Goal: Transaction & Acquisition: Subscribe to service/newsletter

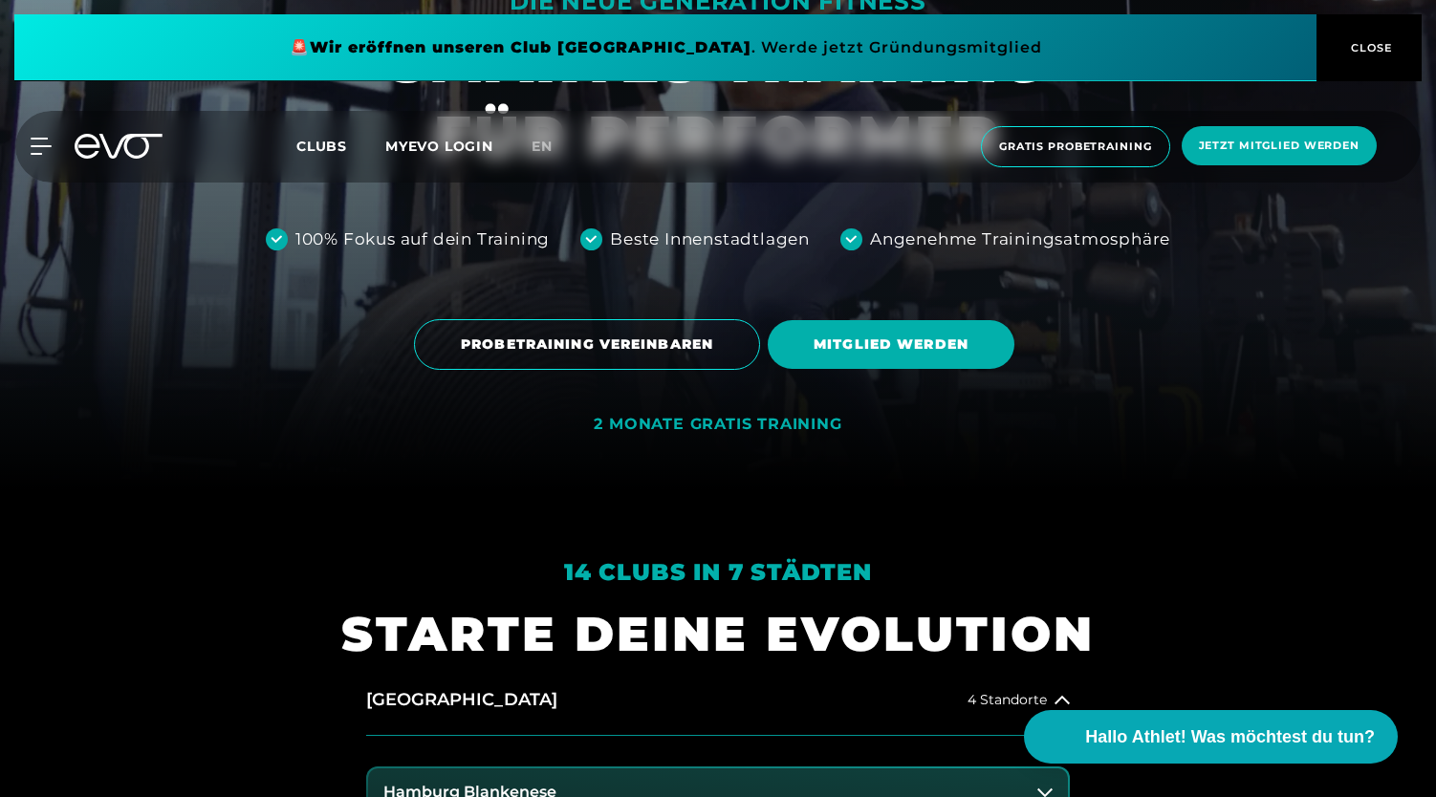
scroll to position [306, 0]
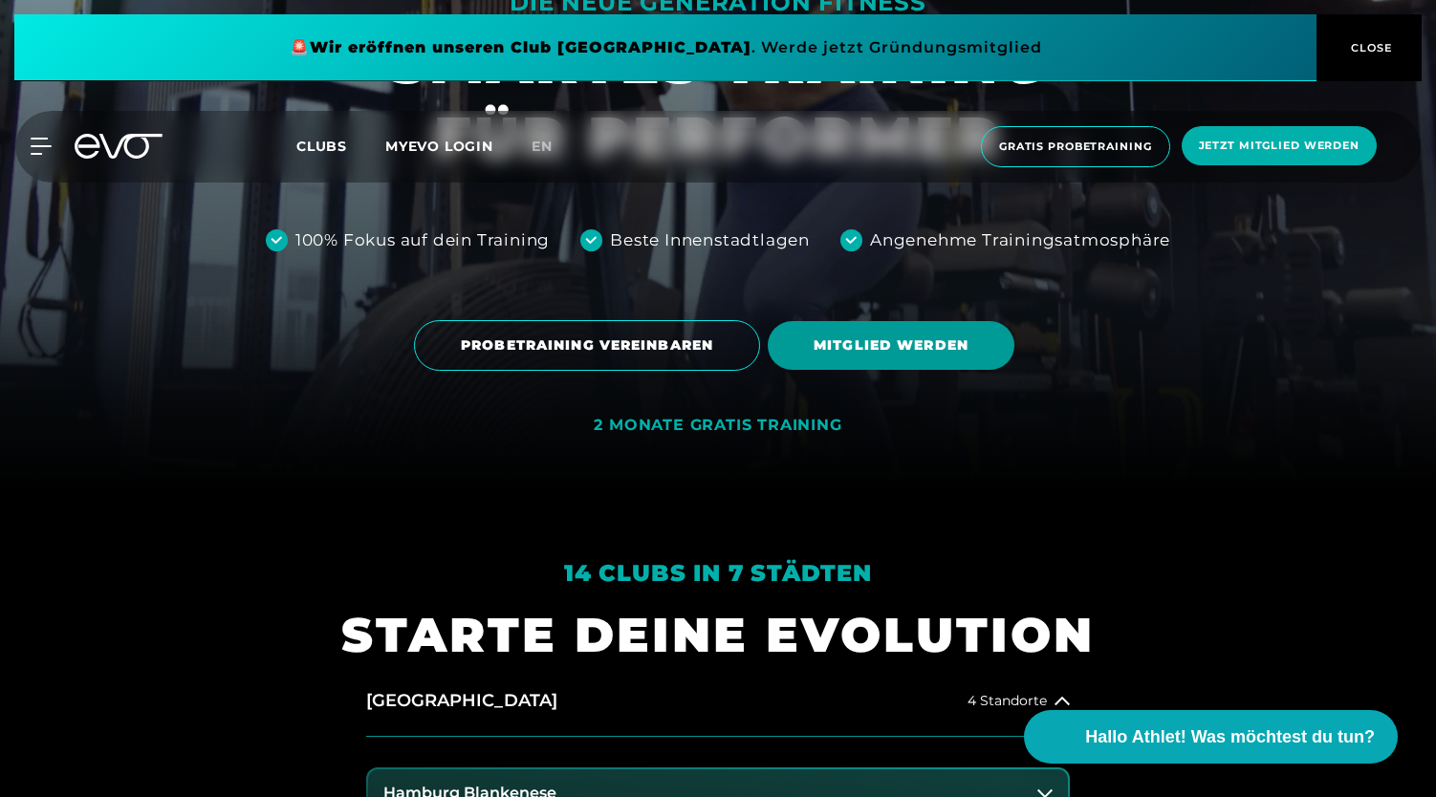
click at [919, 356] on span "MITGLIED WERDEN" at bounding box center [891, 346] width 155 height 20
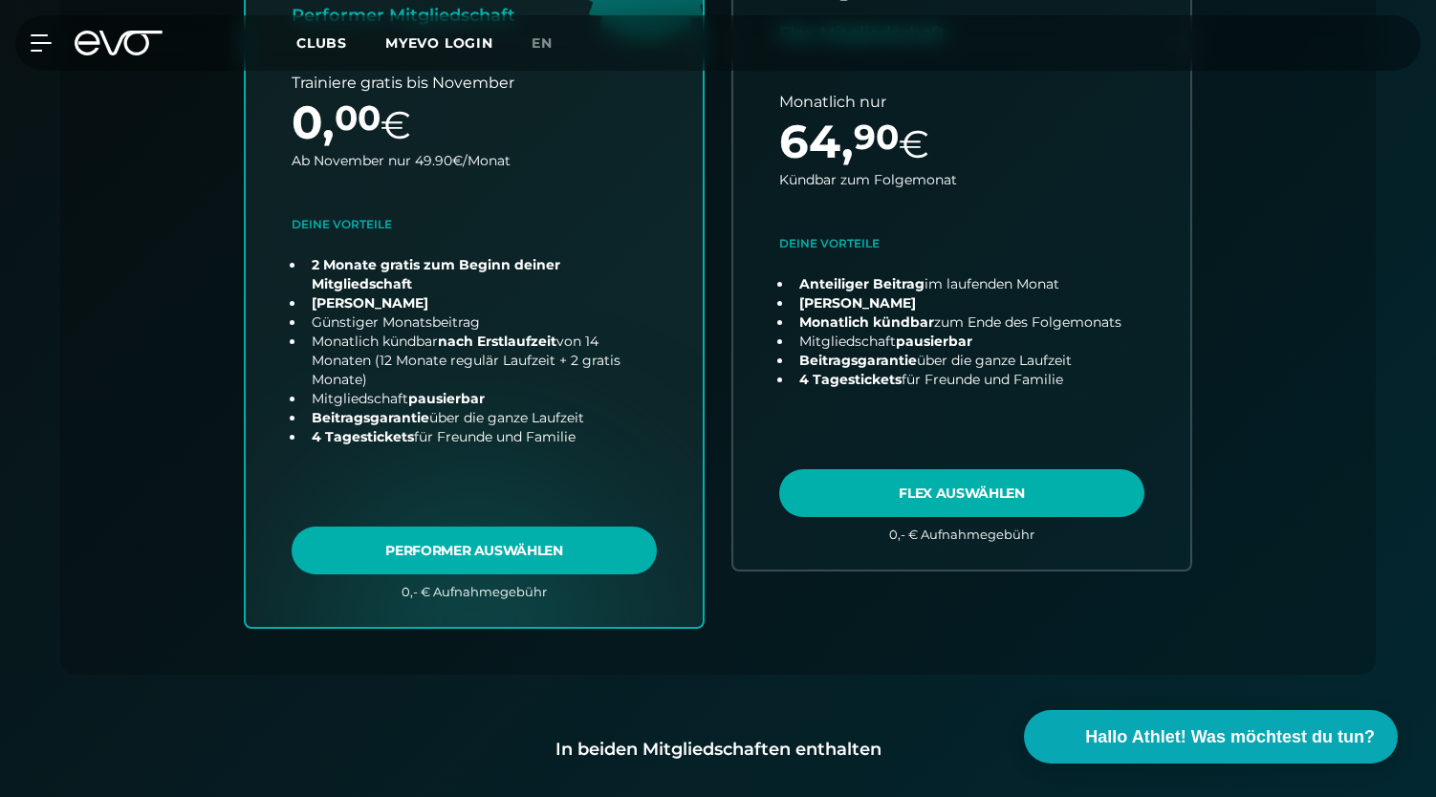
scroll to position [846, 0]
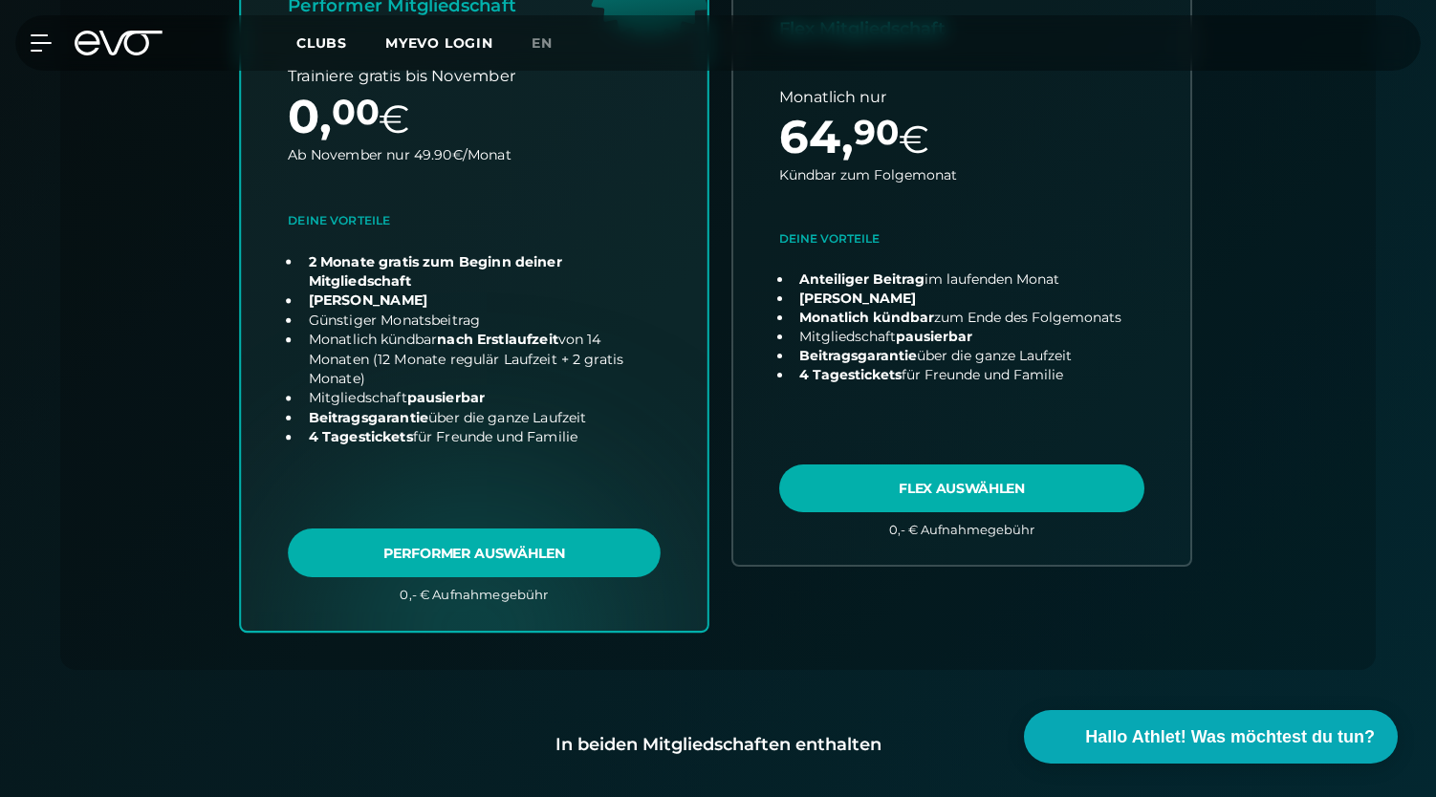
click at [526, 545] on link "choose plan" at bounding box center [474, 234] width 467 height 792
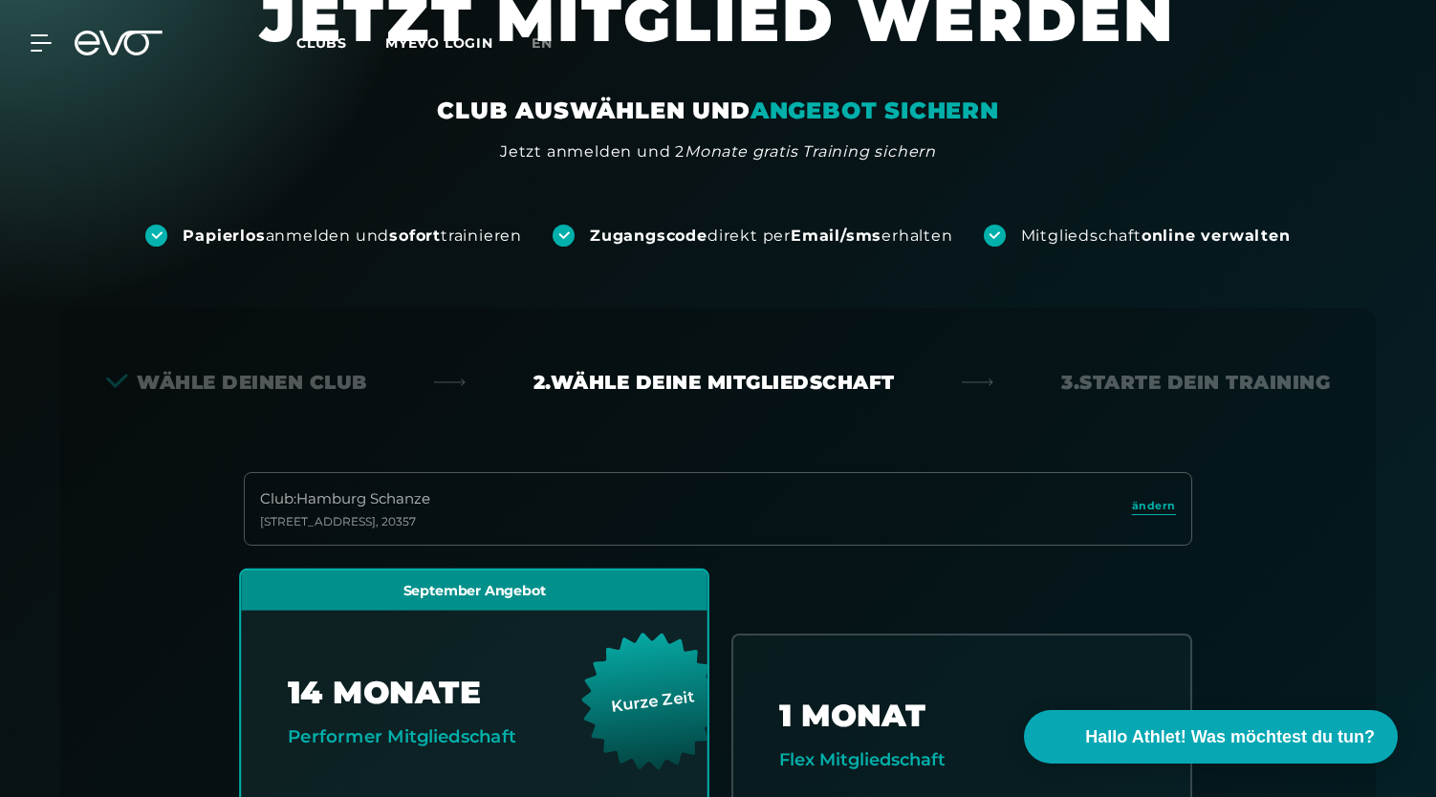
scroll to position [0, 0]
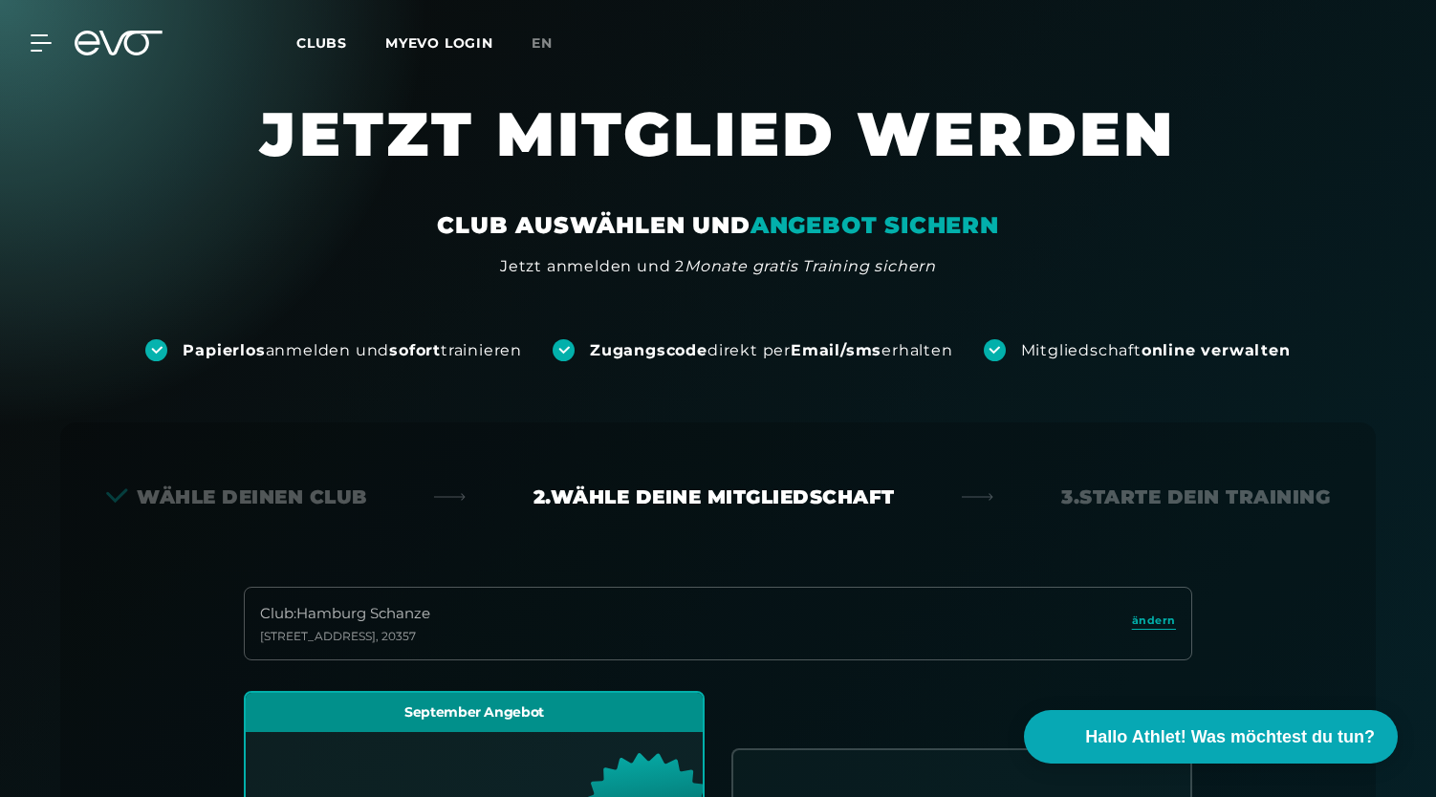
click at [134, 45] on icon at bounding box center [119, 43] width 88 height 25
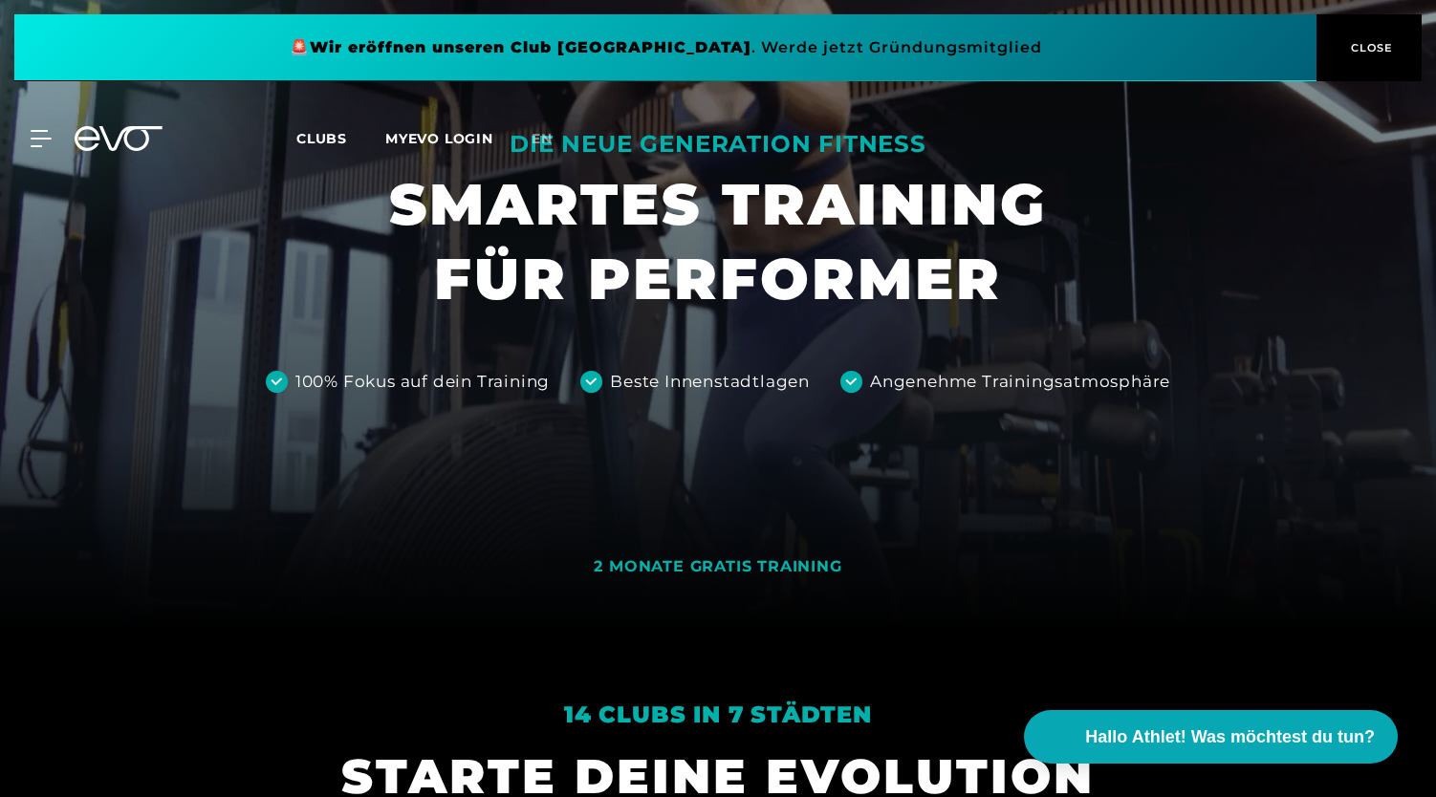
scroll to position [173, 0]
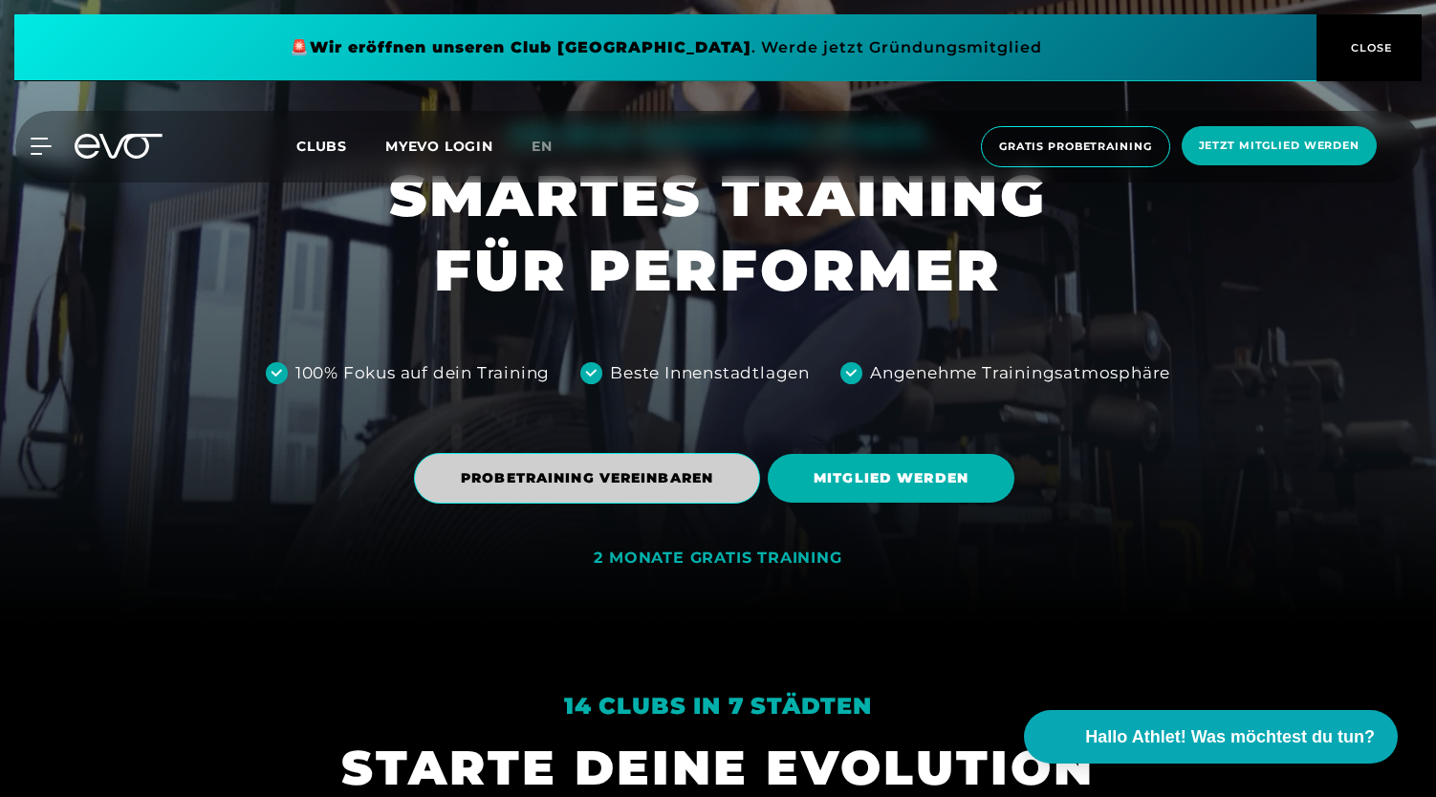
click at [706, 470] on span "PROBETRAINING VEREINBAREN" at bounding box center [587, 479] width 252 height 20
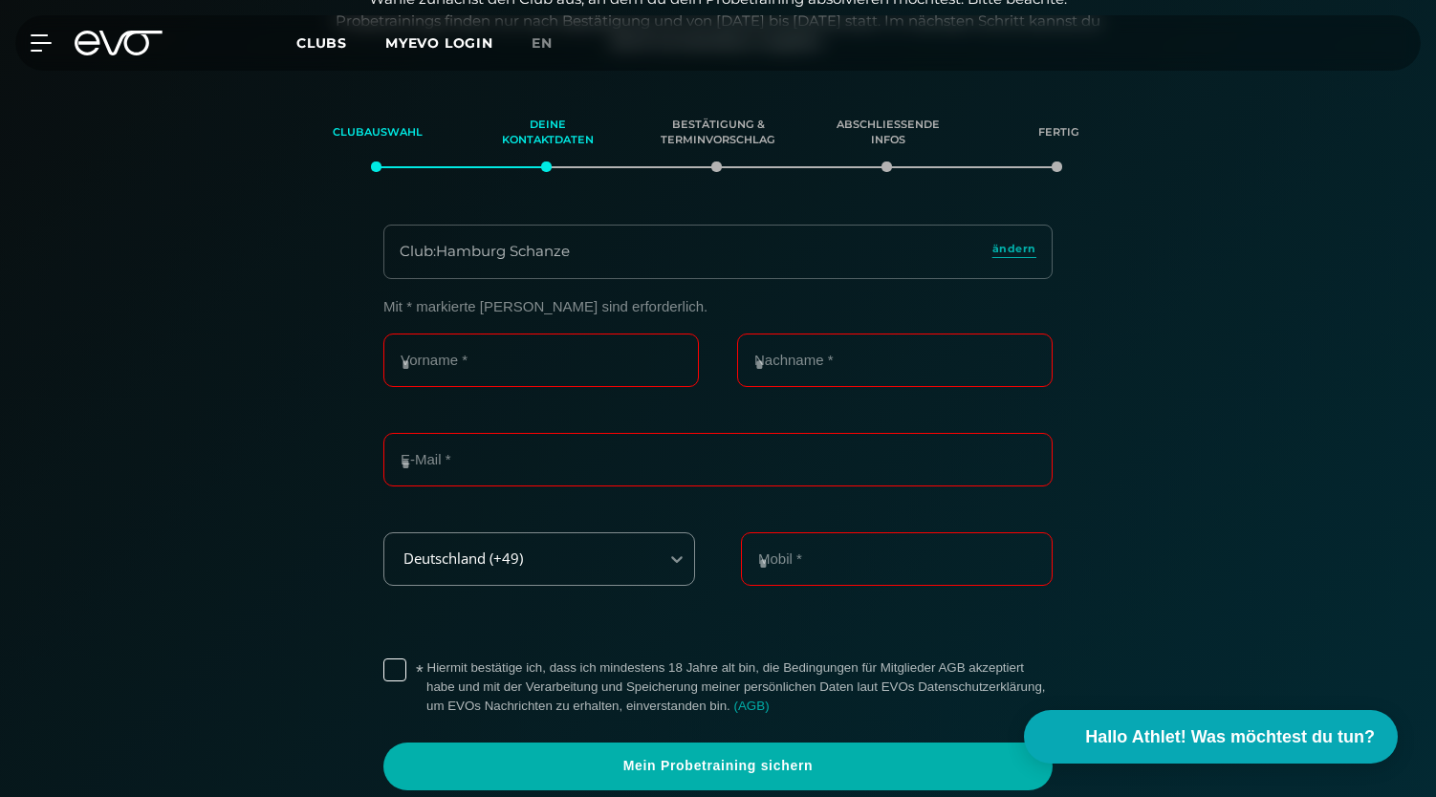
scroll to position [328, 0]
click at [1025, 243] on span "ändern" at bounding box center [1015, 248] width 44 height 16
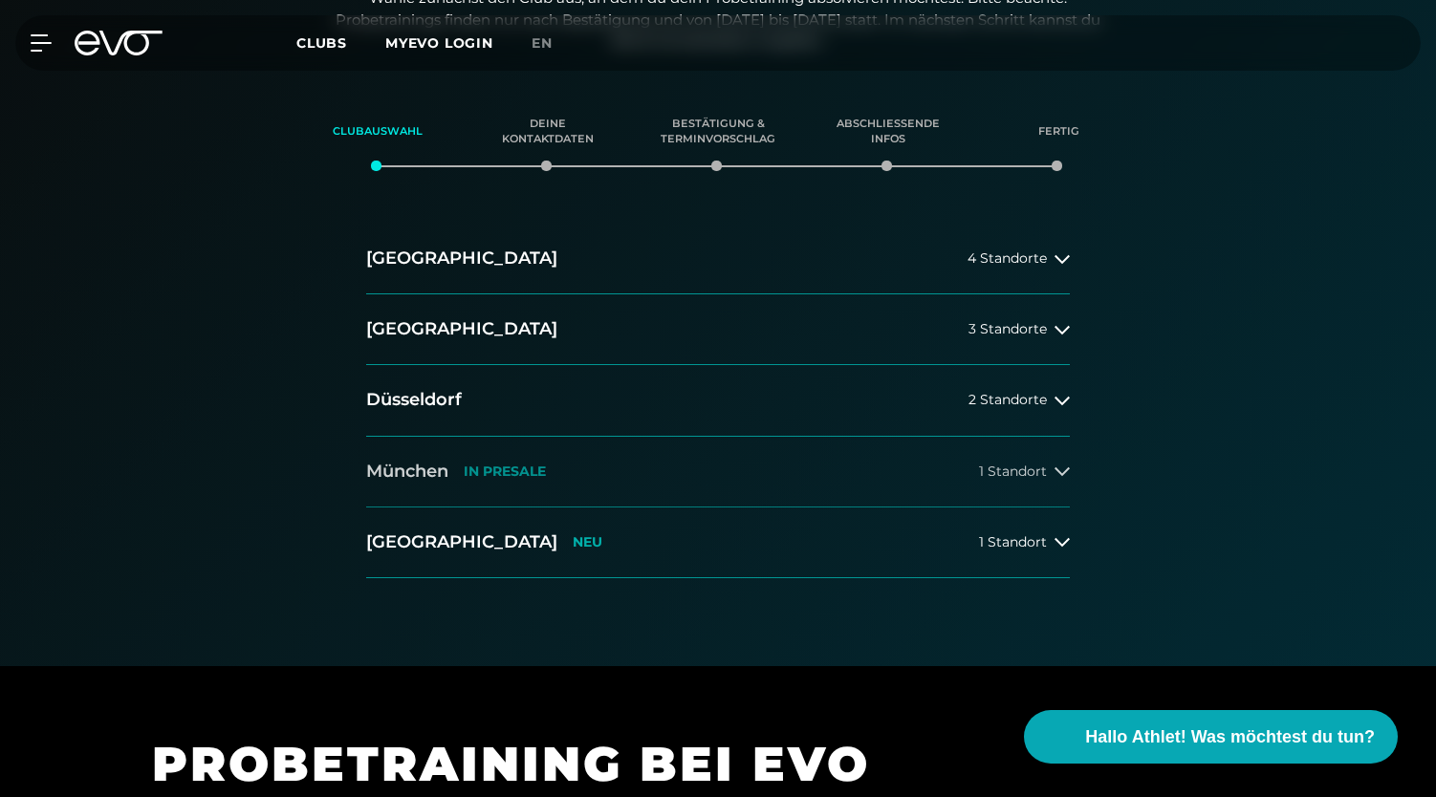
click at [777, 469] on button "München IN PRESALE 1 Standort" at bounding box center [718, 472] width 704 height 71
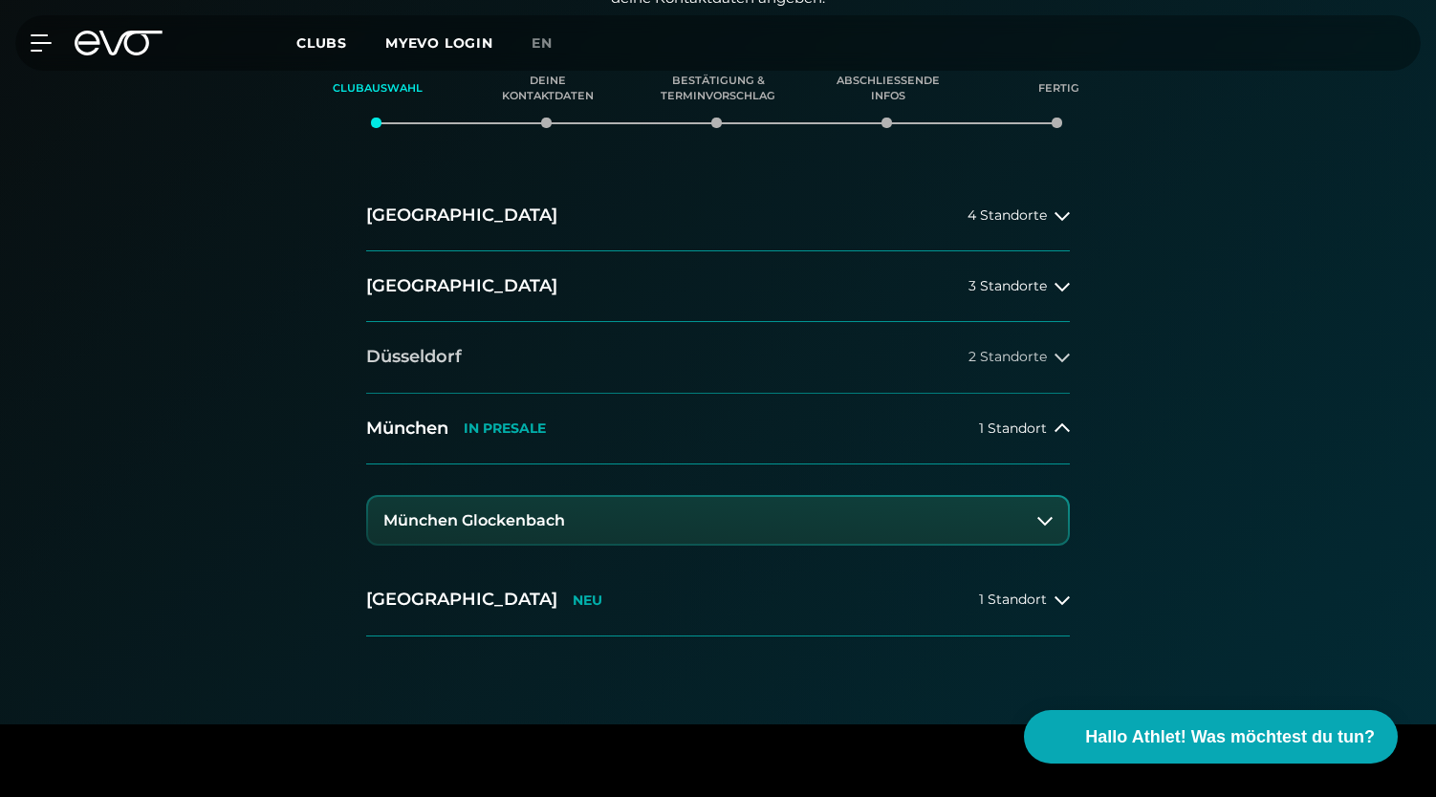
scroll to position [382, 0]
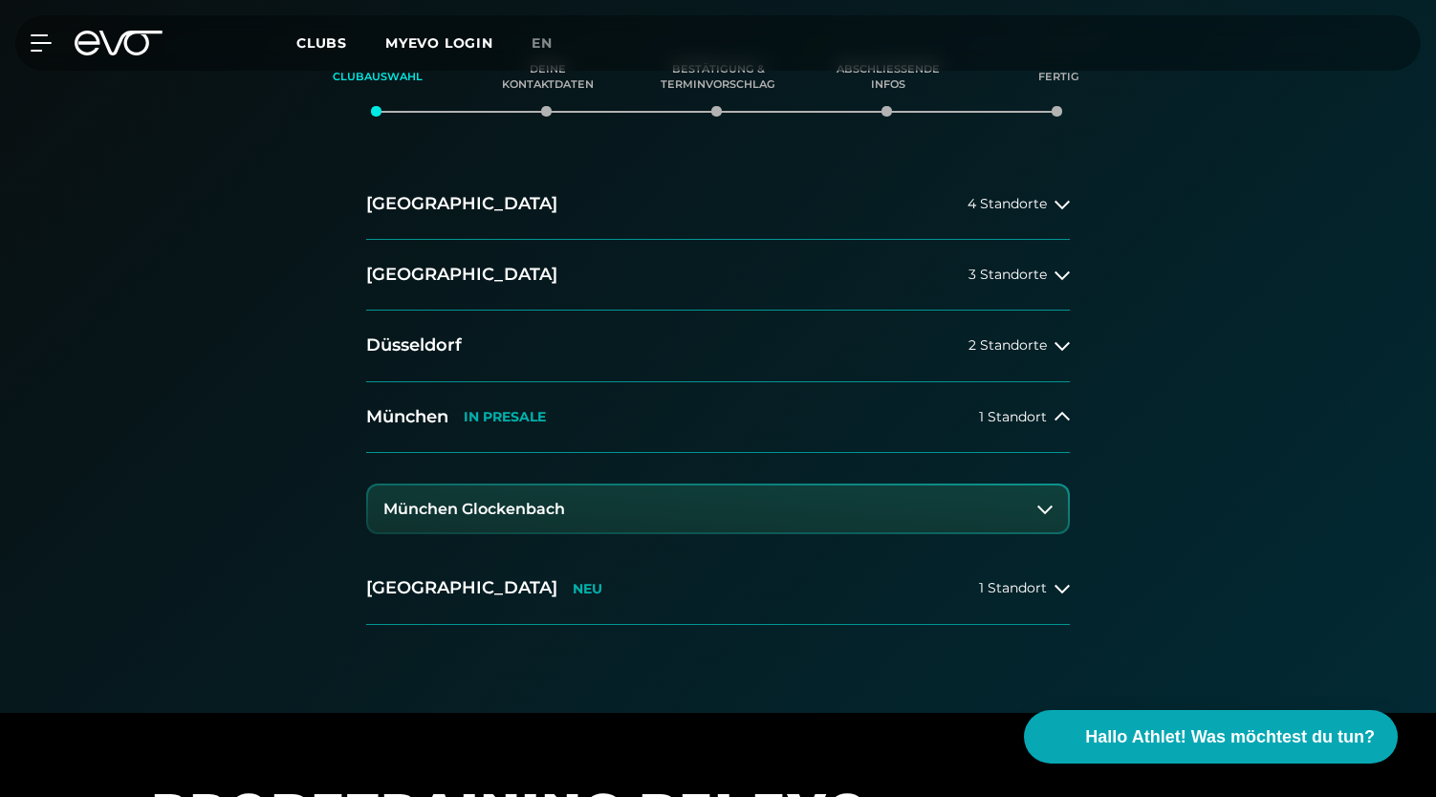
click at [649, 510] on button "München Glockenbach" at bounding box center [718, 510] width 700 height 48
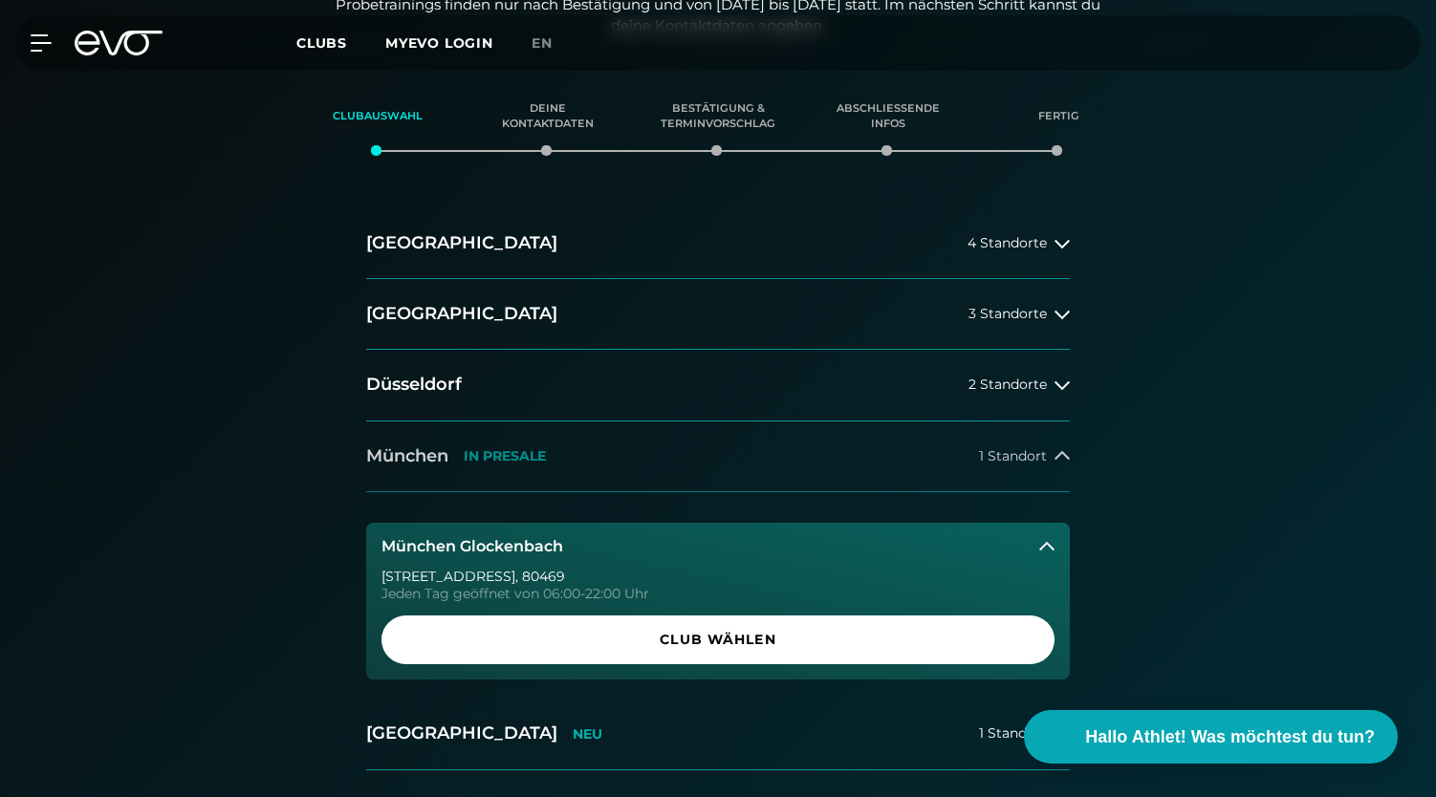
scroll to position [344, 0]
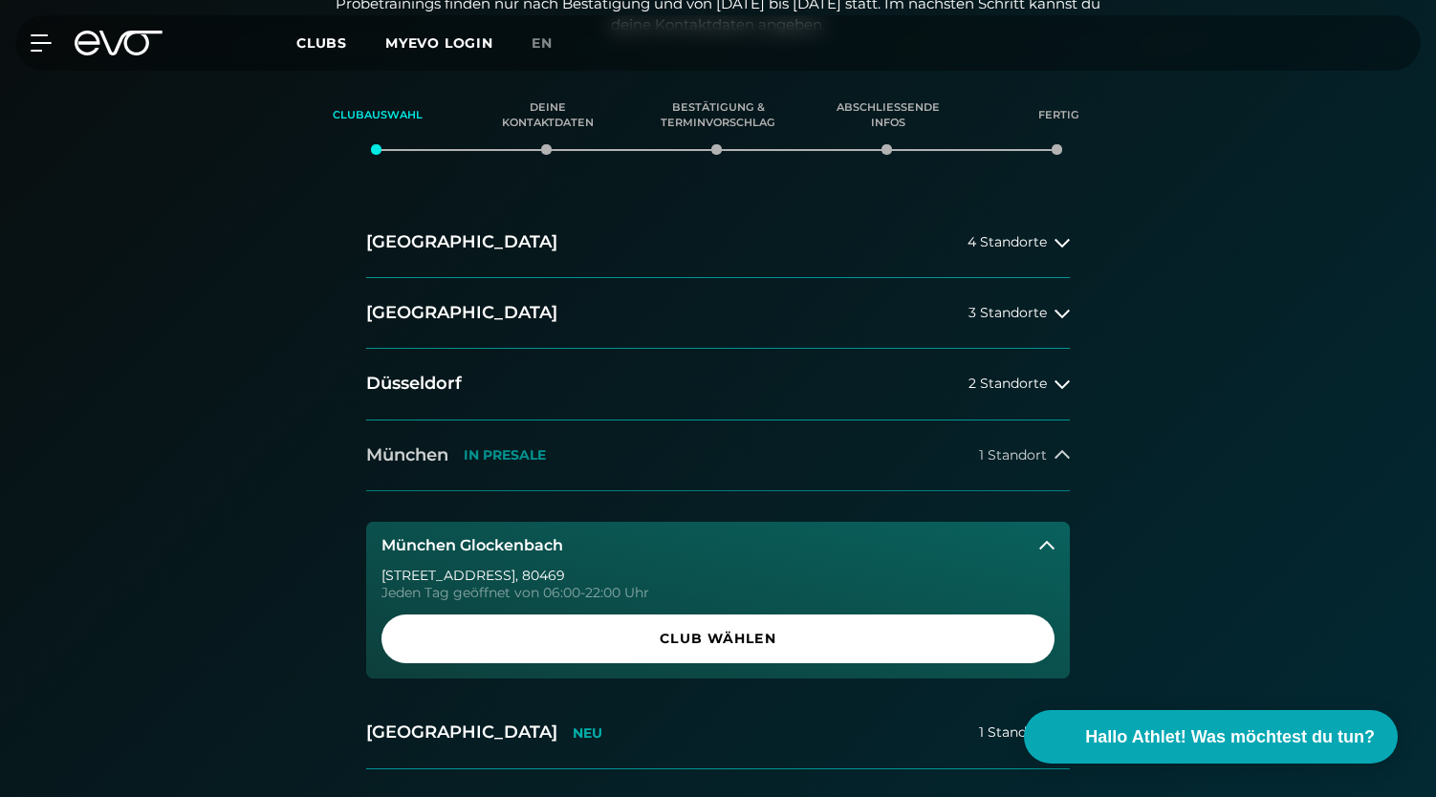
click at [599, 448] on button "München IN PRESALE 1 Standort" at bounding box center [718, 456] width 704 height 71
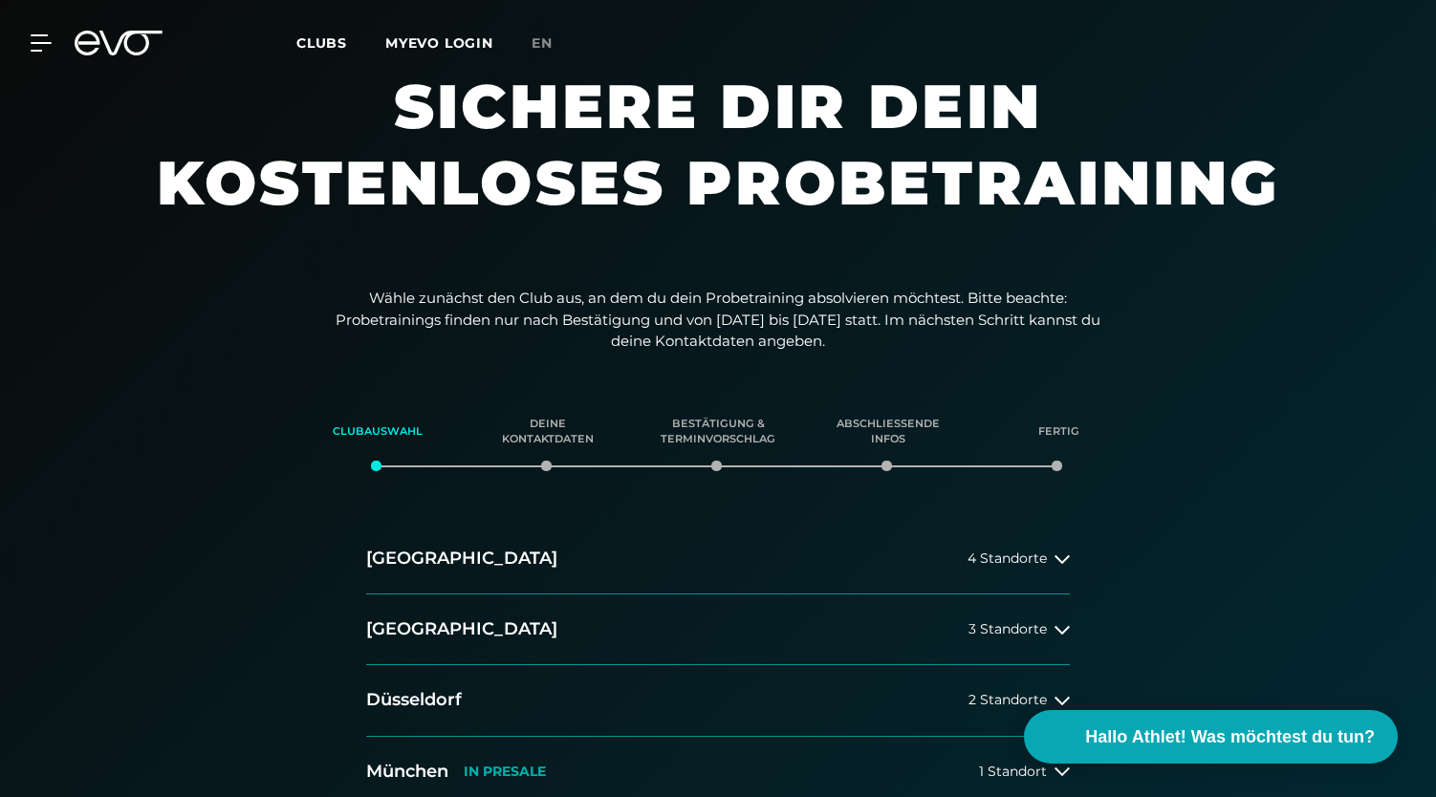
scroll to position [9, 0]
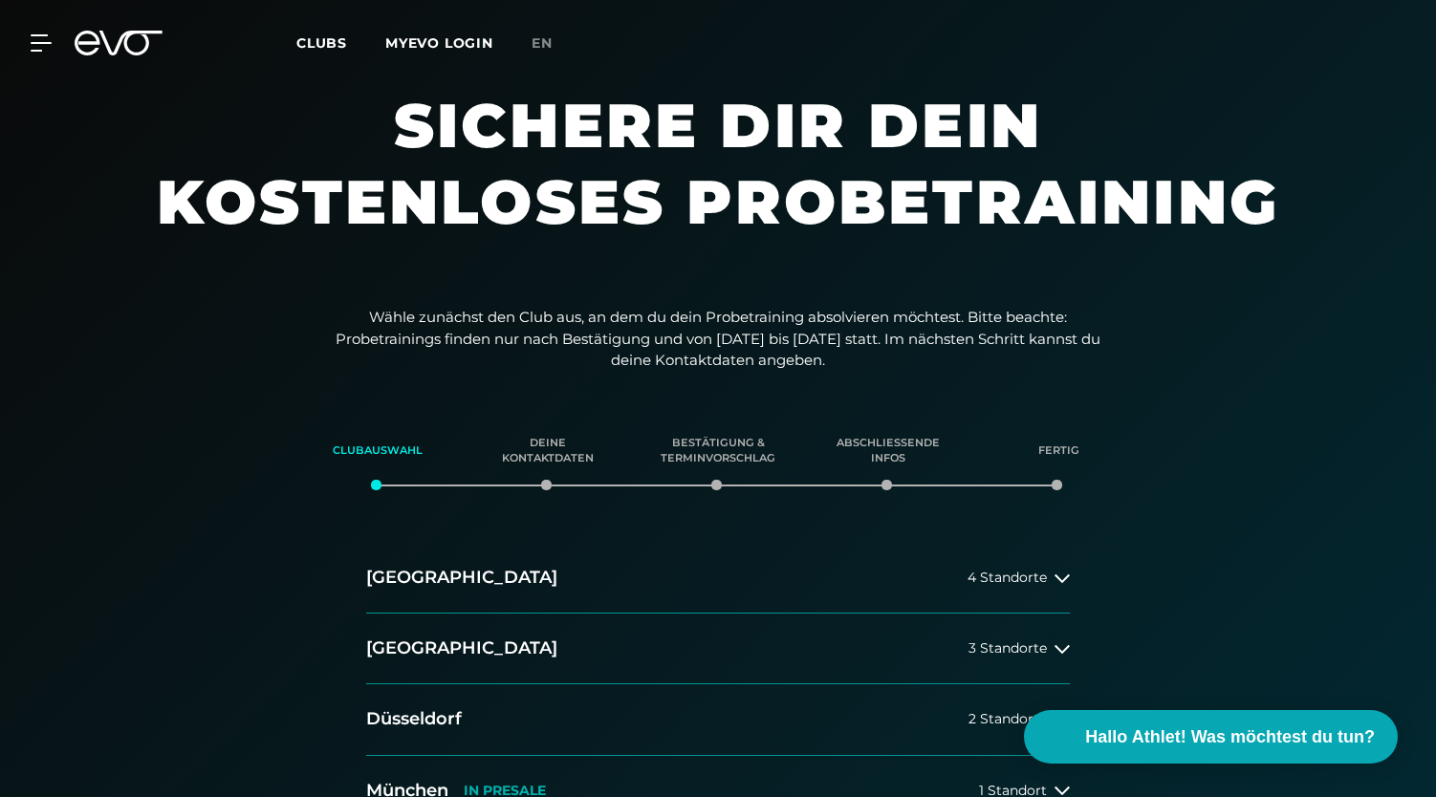
click at [128, 40] on icon at bounding box center [119, 43] width 88 height 25
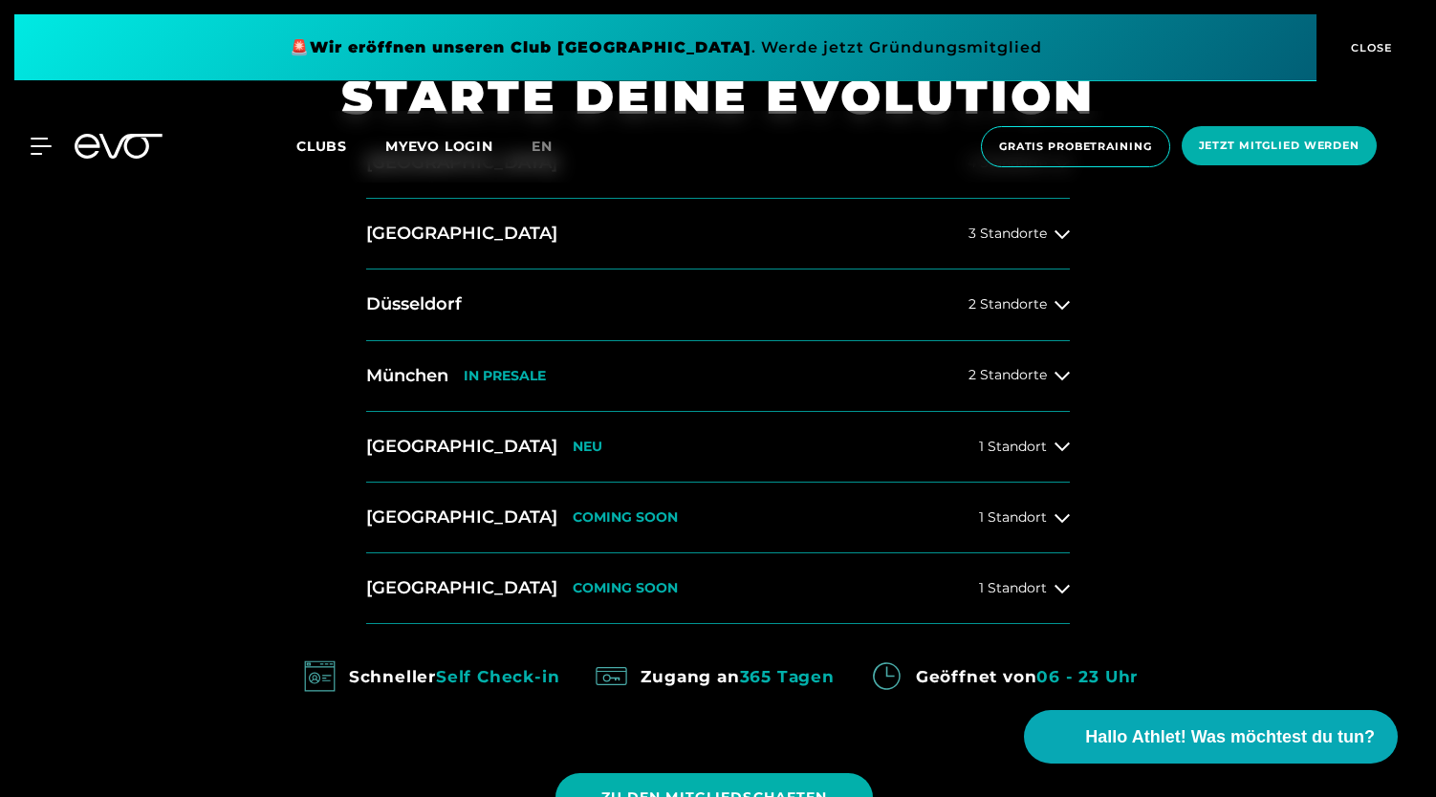
scroll to position [845, 0]
click at [790, 382] on button "München IN PRESALE 2 Standorte" at bounding box center [718, 375] width 704 height 71
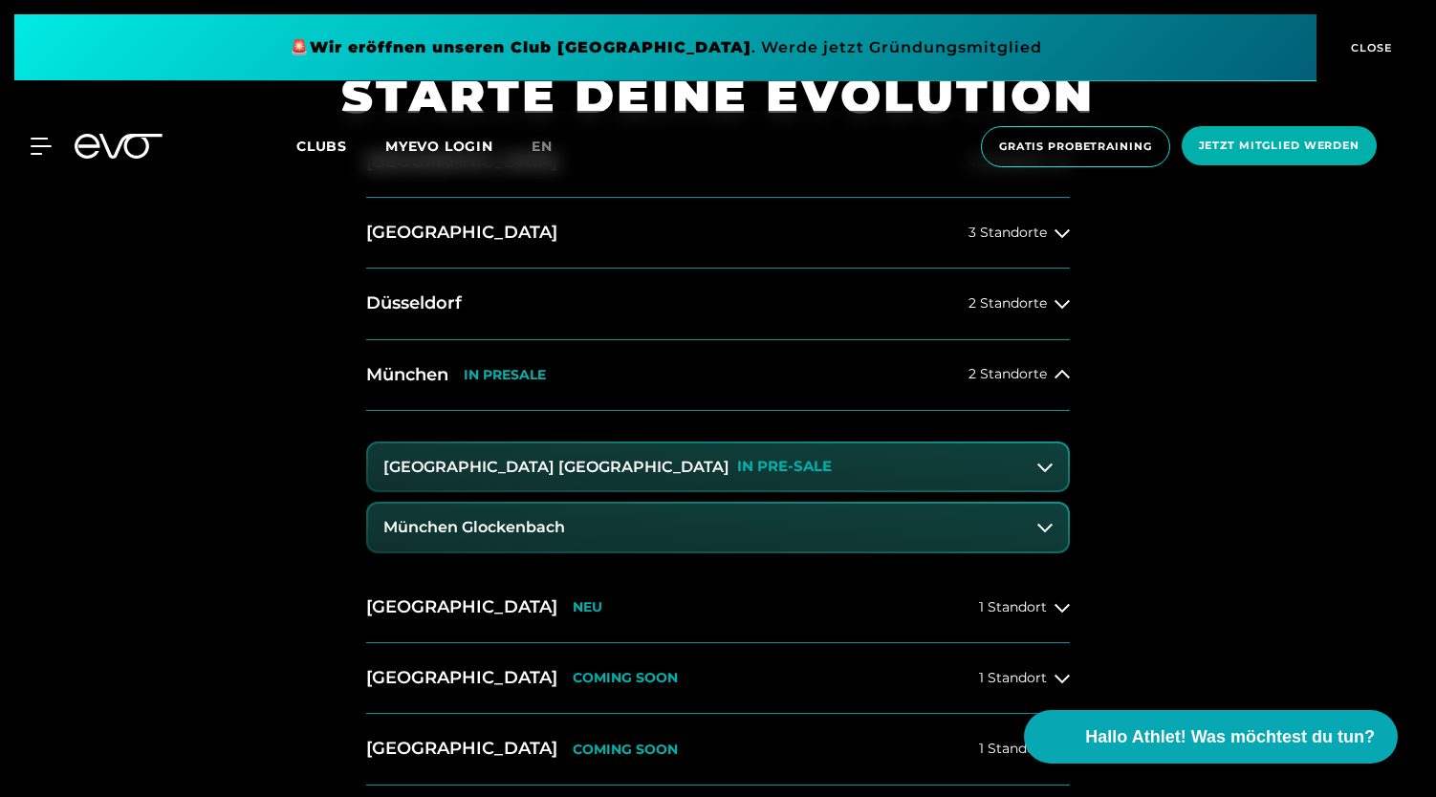
click at [101, 152] on icon at bounding box center [119, 146] width 88 height 25
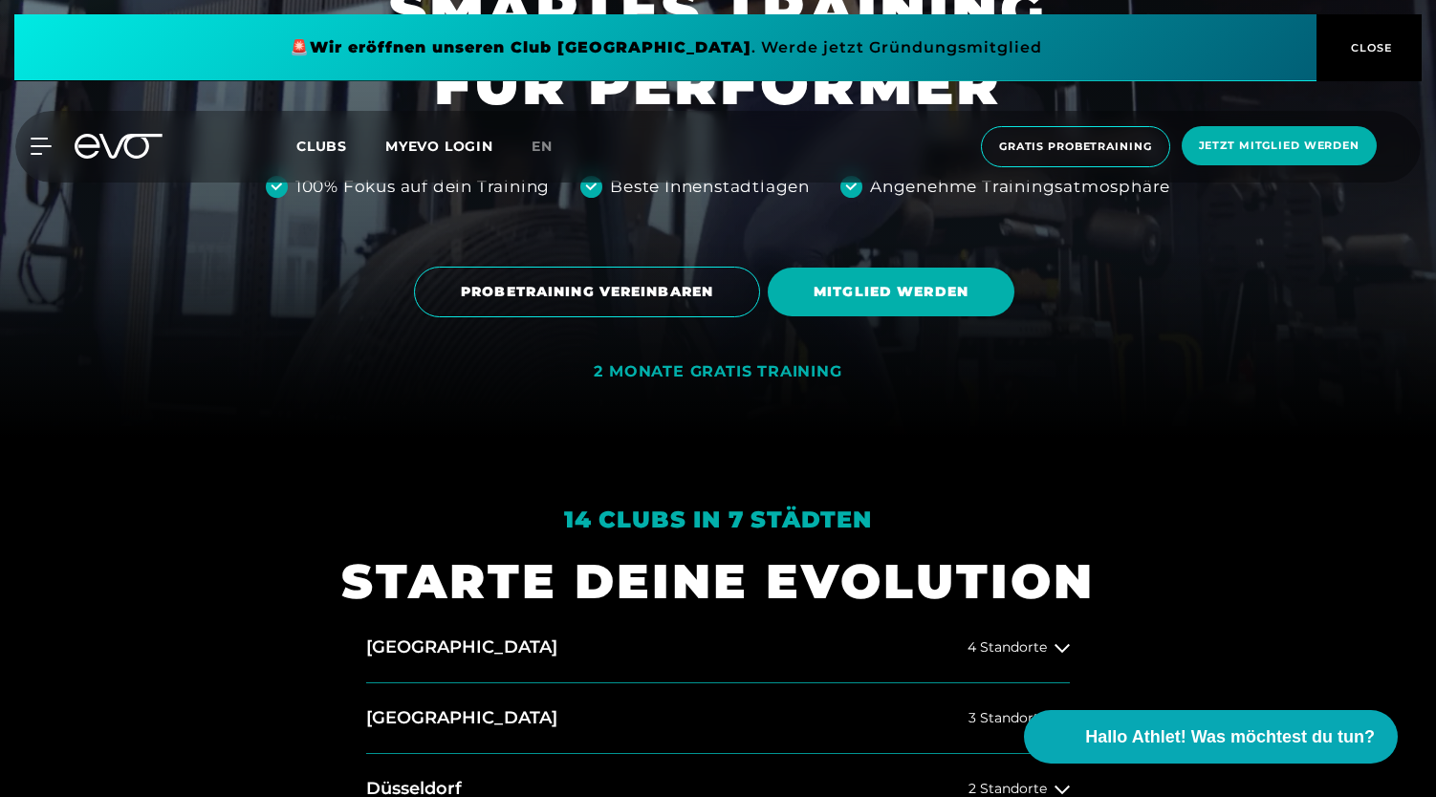
scroll to position [361, 0]
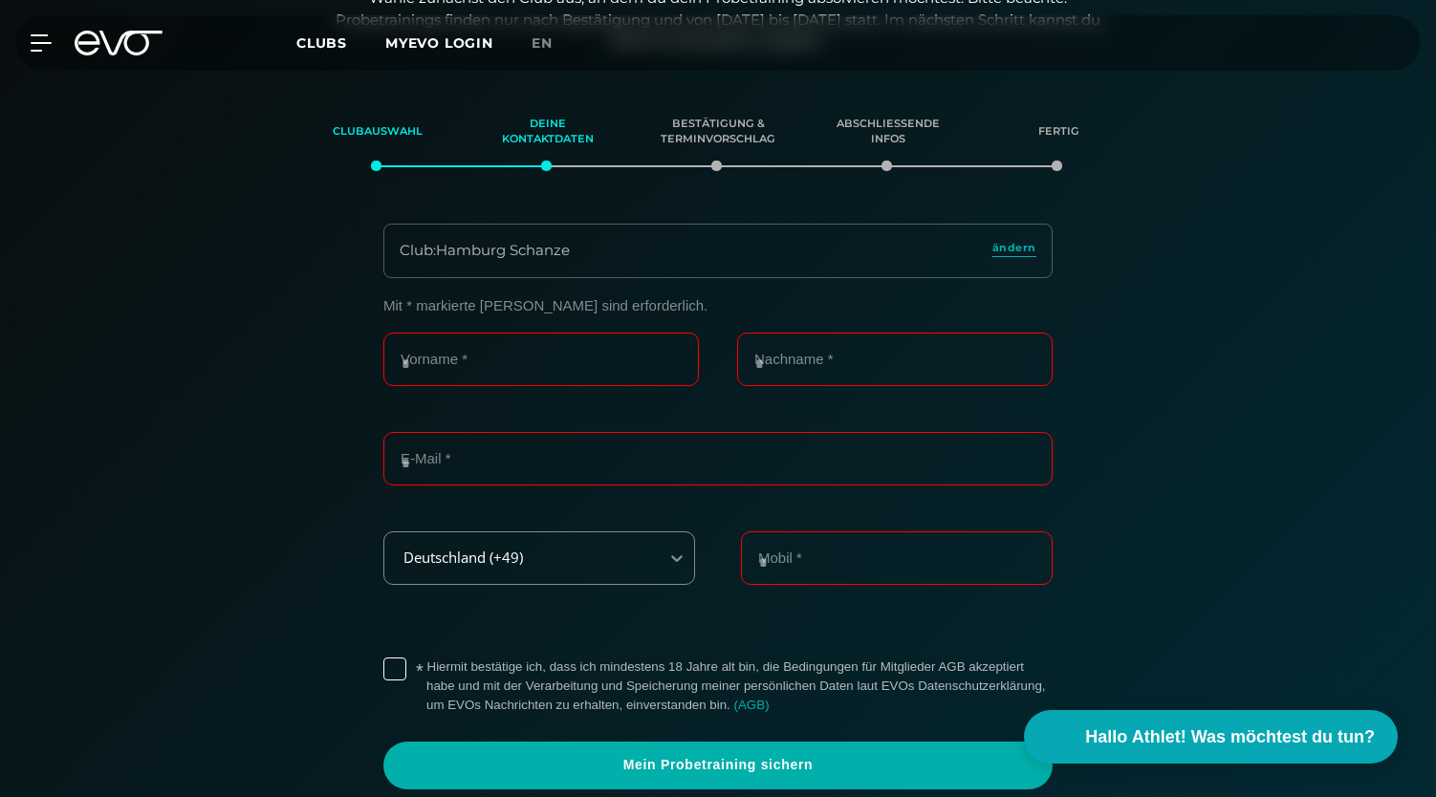
click at [91, 49] on icon at bounding box center [119, 43] width 88 height 25
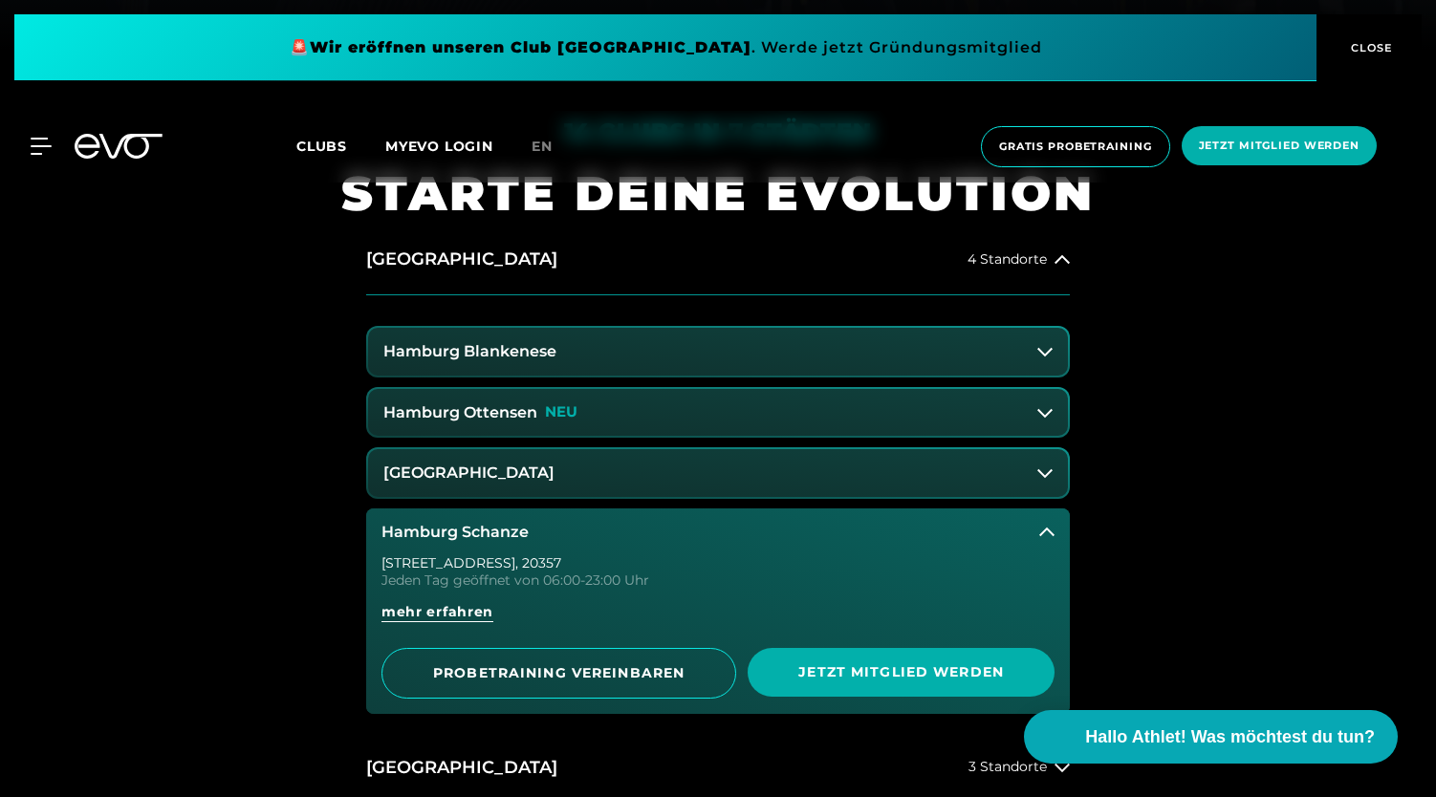
scroll to position [752, 0]
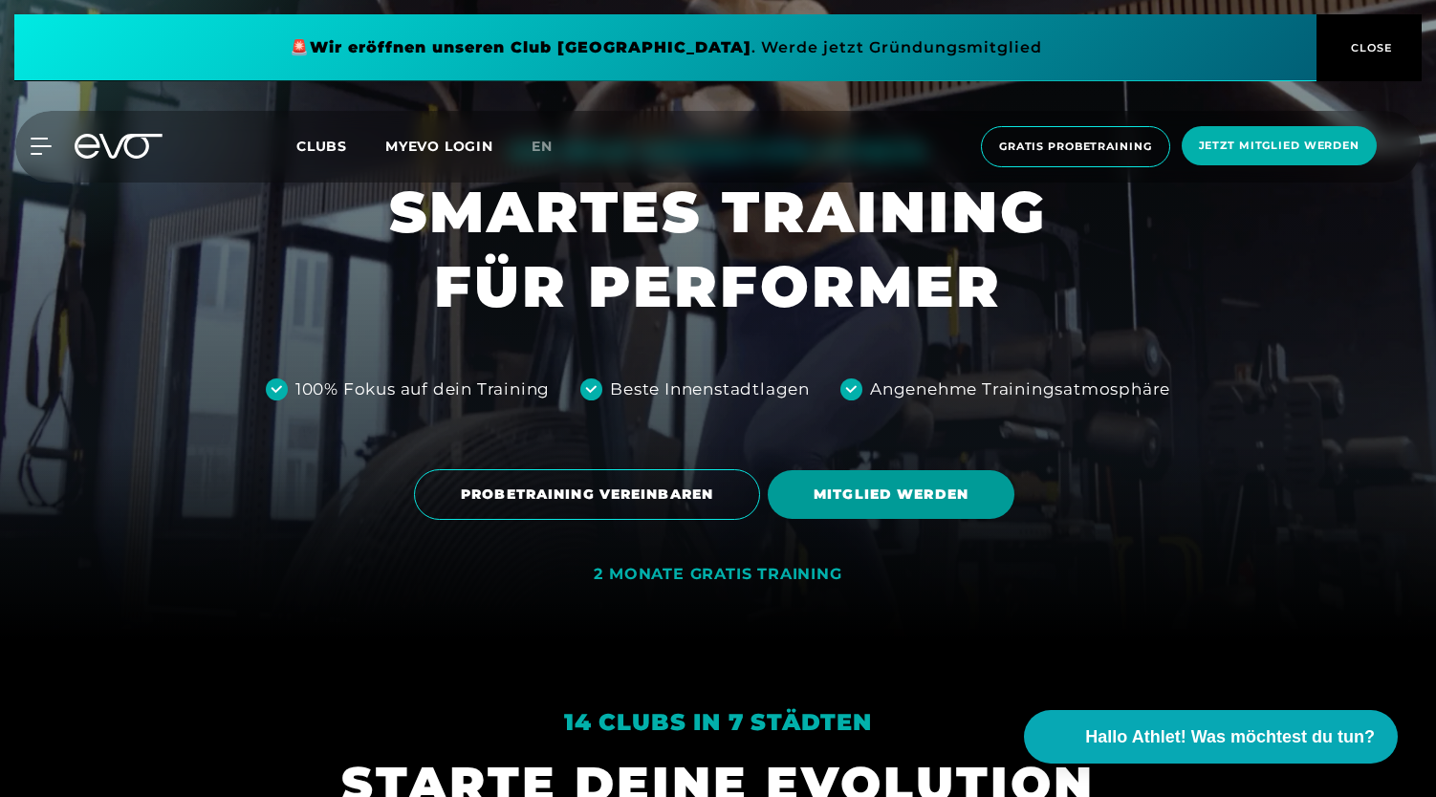
click at [894, 494] on span "MITGLIED WERDEN" at bounding box center [891, 495] width 155 height 20
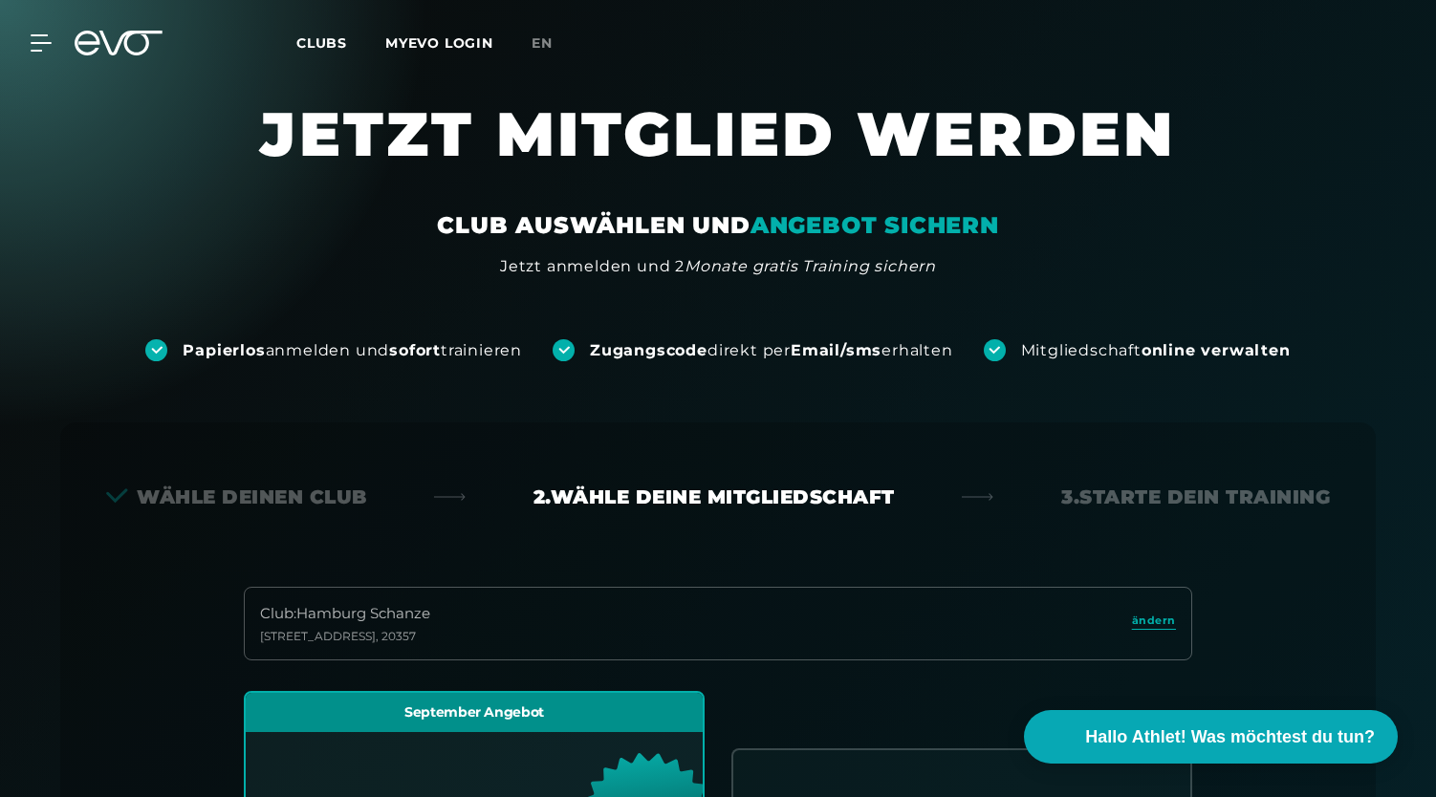
click at [161, 45] on icon at bounding box center [119, 43] width 88 height 25
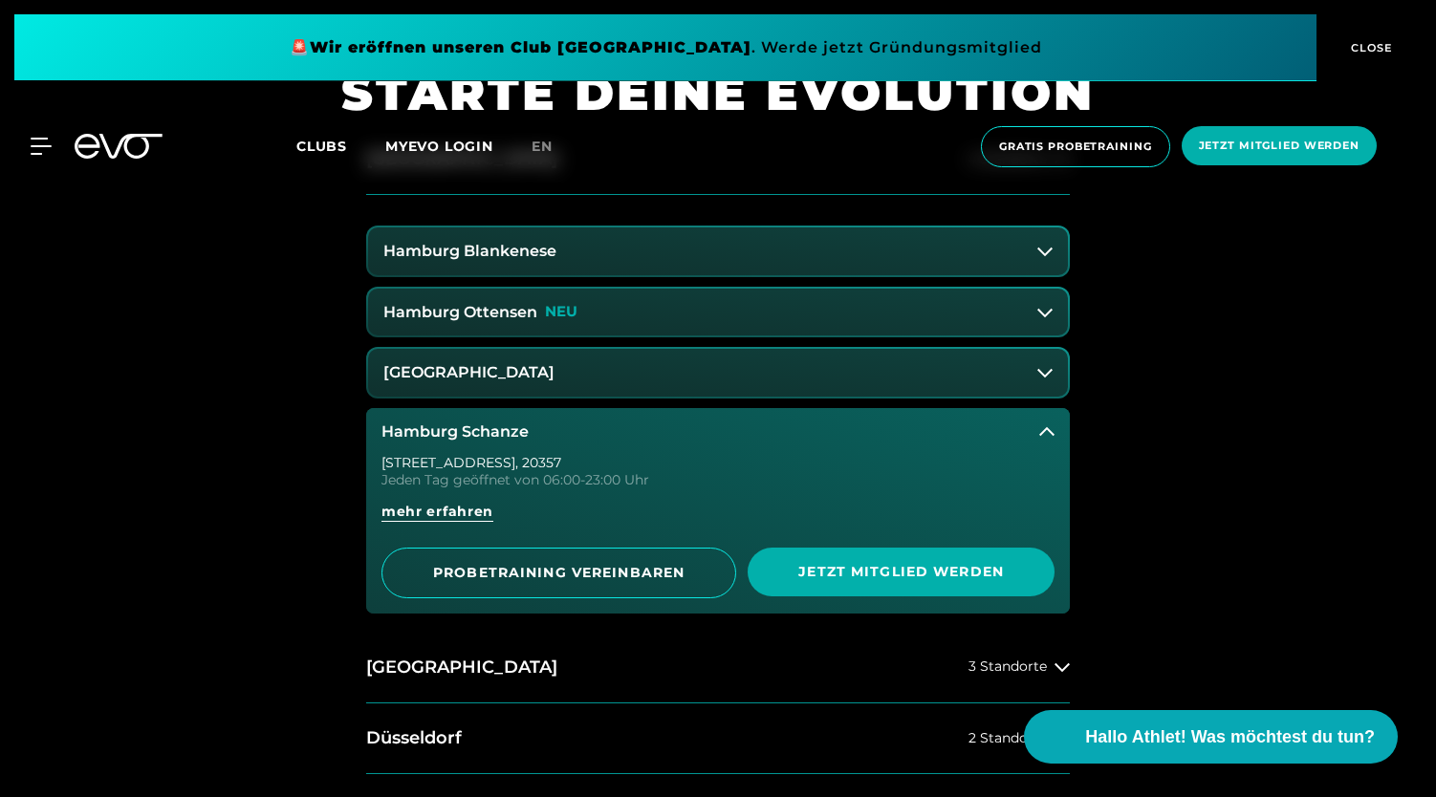
scroll to position [849, 0]
click at [840, 265] on button "Hamburg Blankenese" at bounding box center [718, 251] width 700 height 48
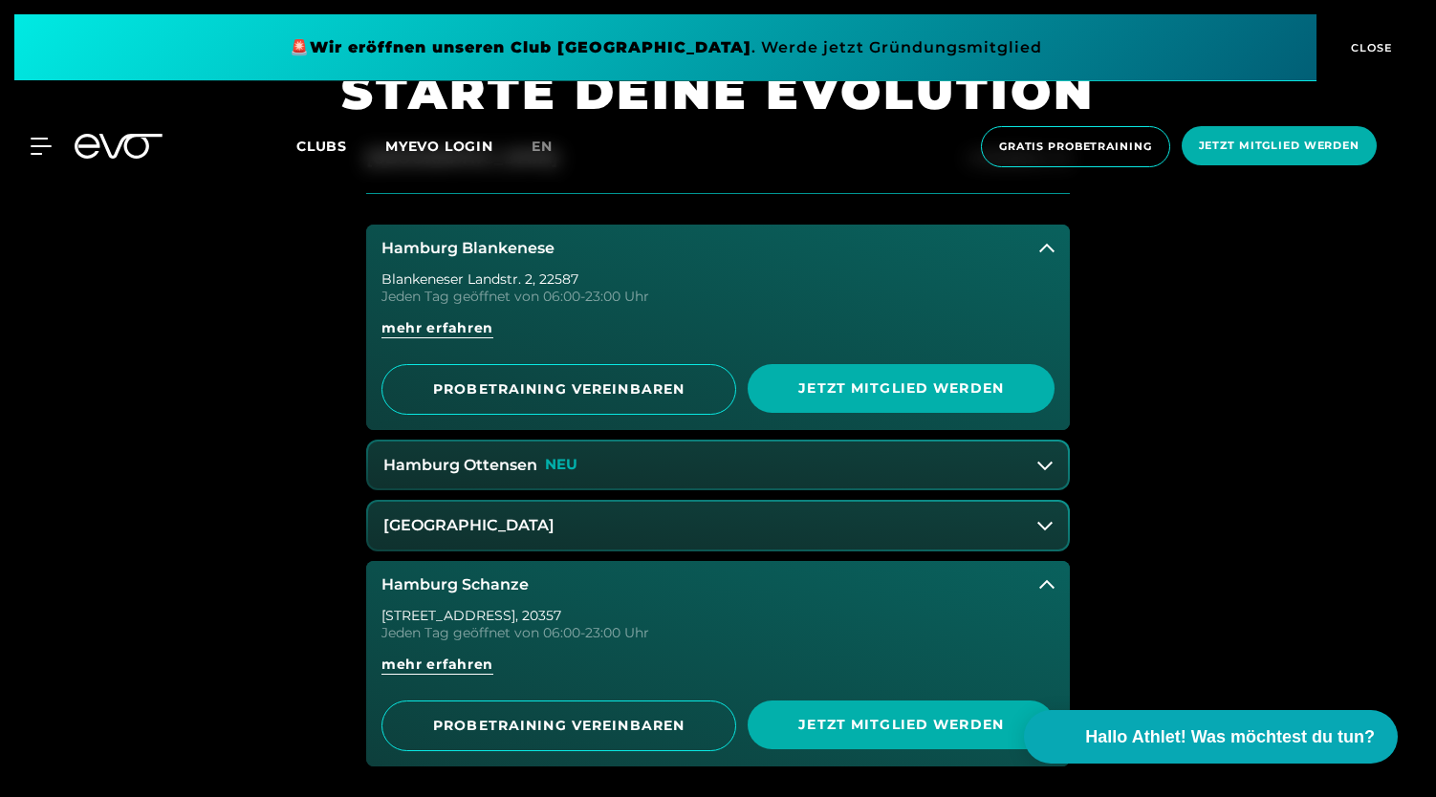
click at [596, 455] on button "Hamburg Ottensen NEU" at bounding box center [718, 466] width 700 height 48
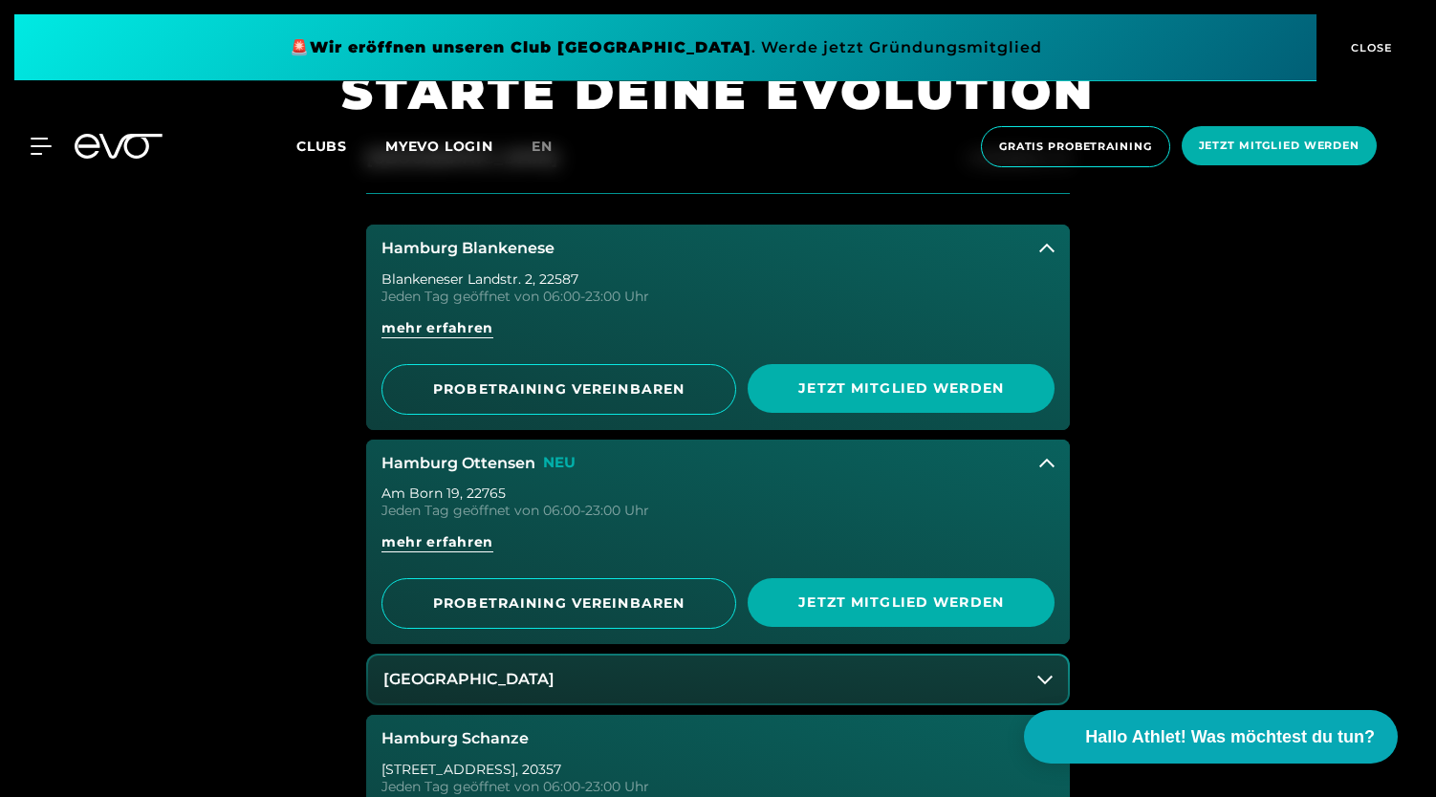
click at [636, 671] on button "Hamburg Stadthausbrücke" at bounding box center [718, 680] width 700 height 48
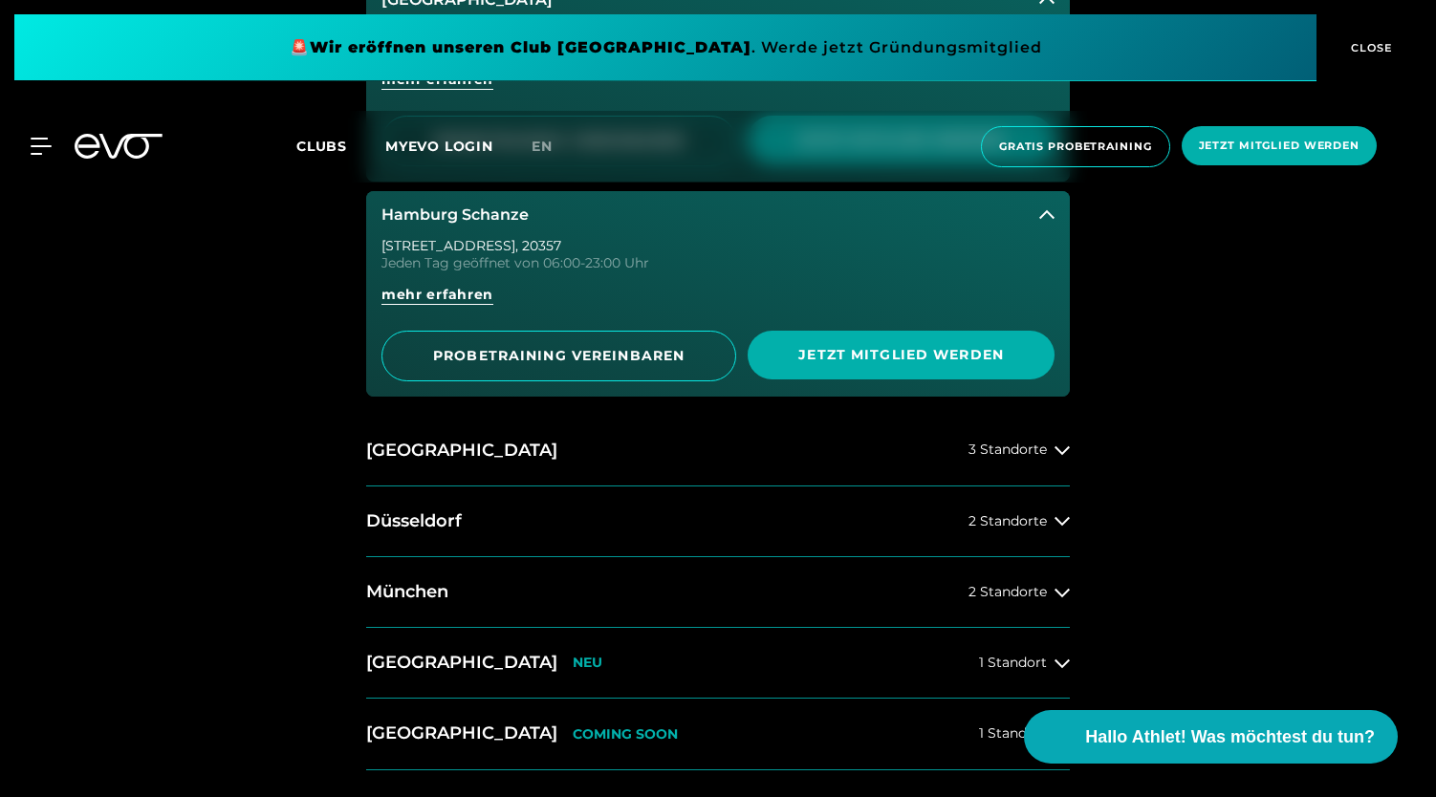
scroll to position [1543, 0]
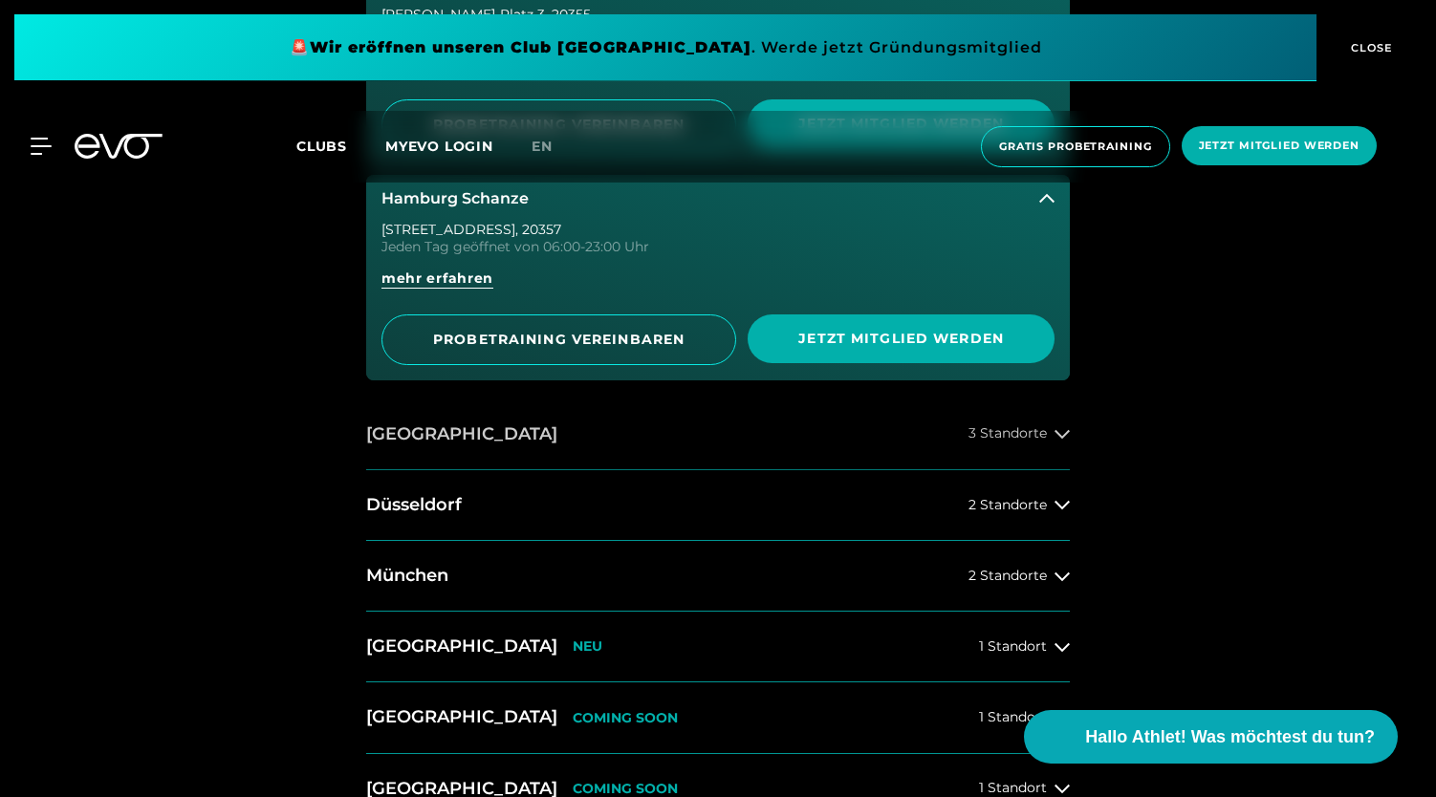
click at [518, 419] on button "Berlin 3 Standorte" at bounding box center [718, 435] width 704 height 71
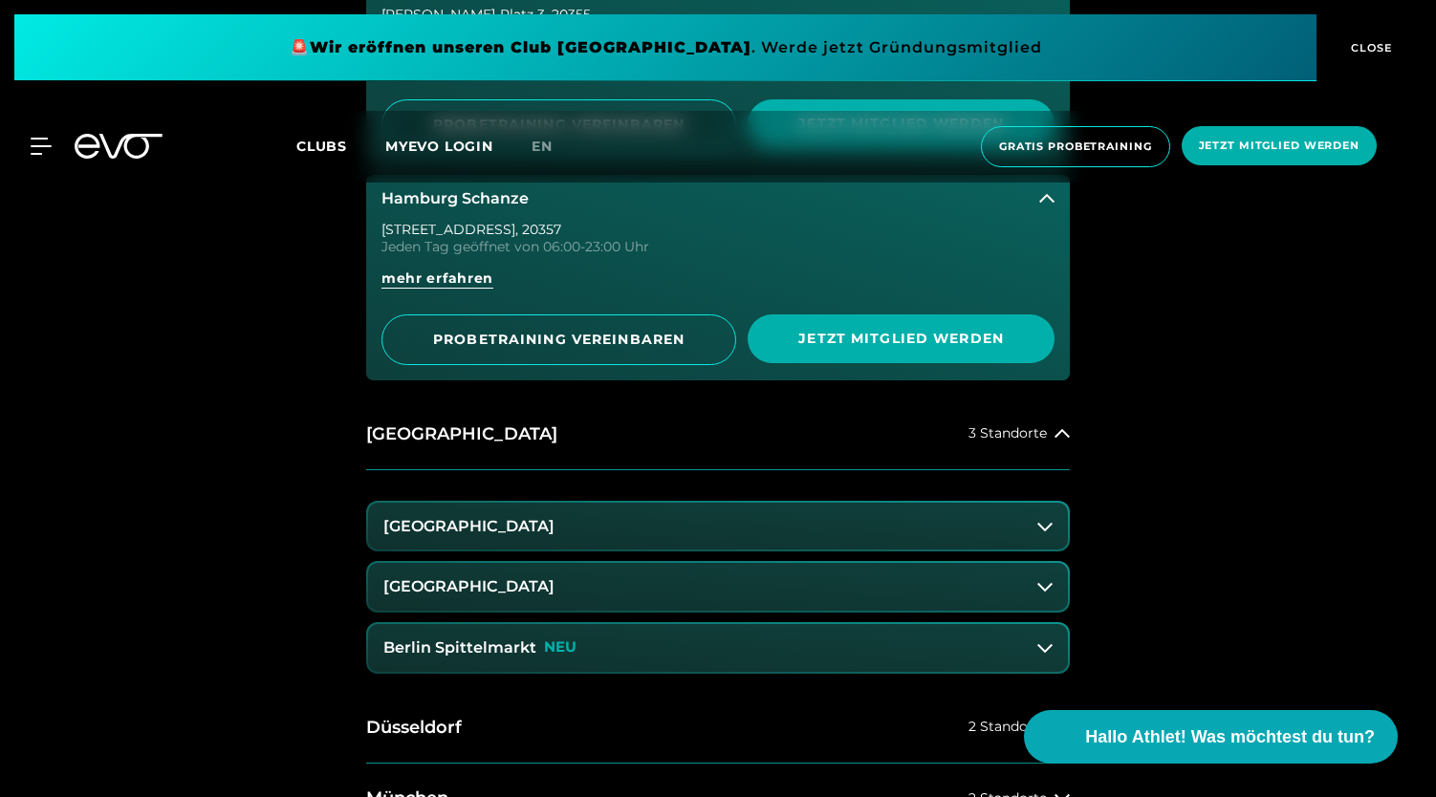
click at [518, 527] on h3 "[GEOGRAPHIC_DATA]" at bounding box center [468, 526] width 171 height 17
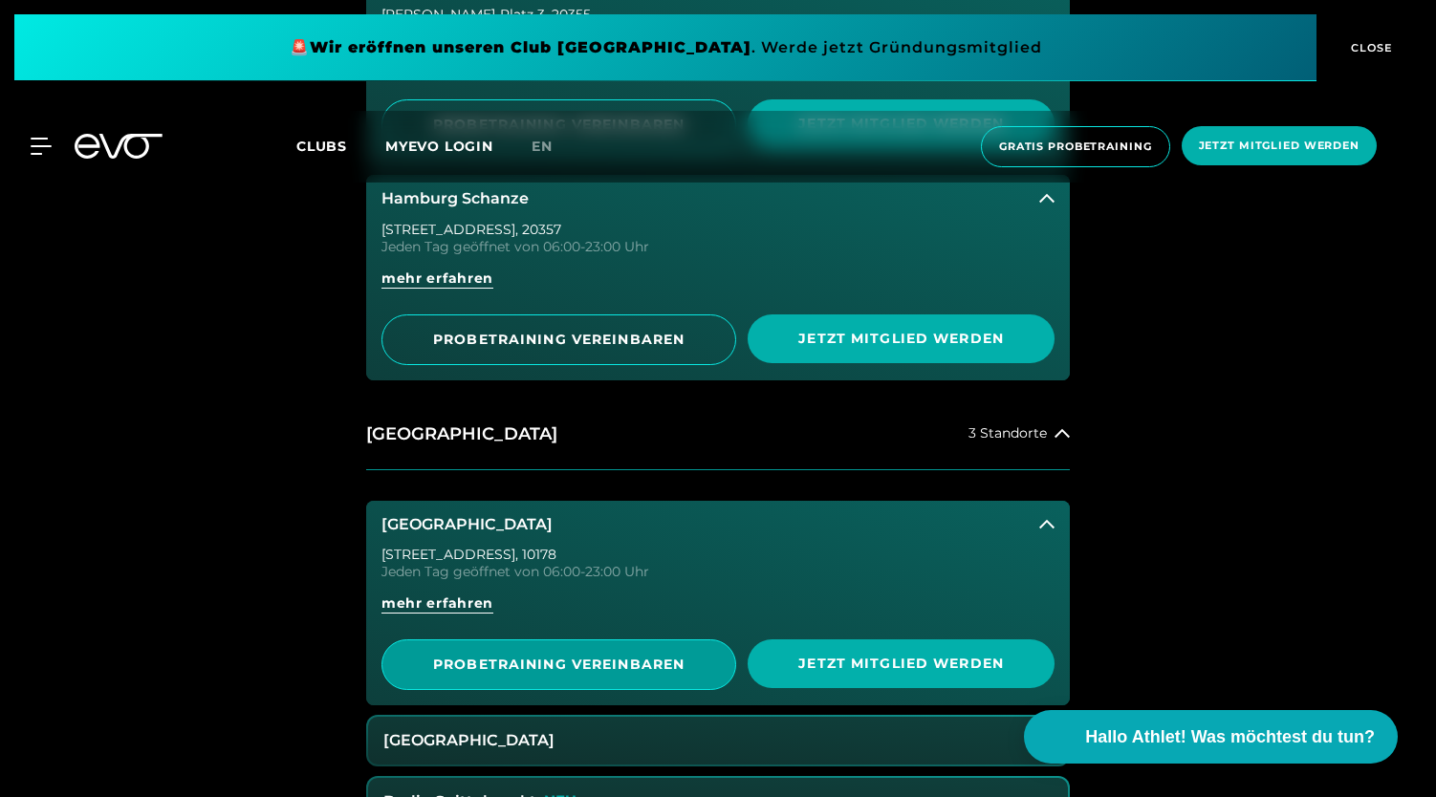
click at [667, 651] on span "PROBETRAINING VEREINBAREN" at bounding box center [559, 665] width 355 height 51
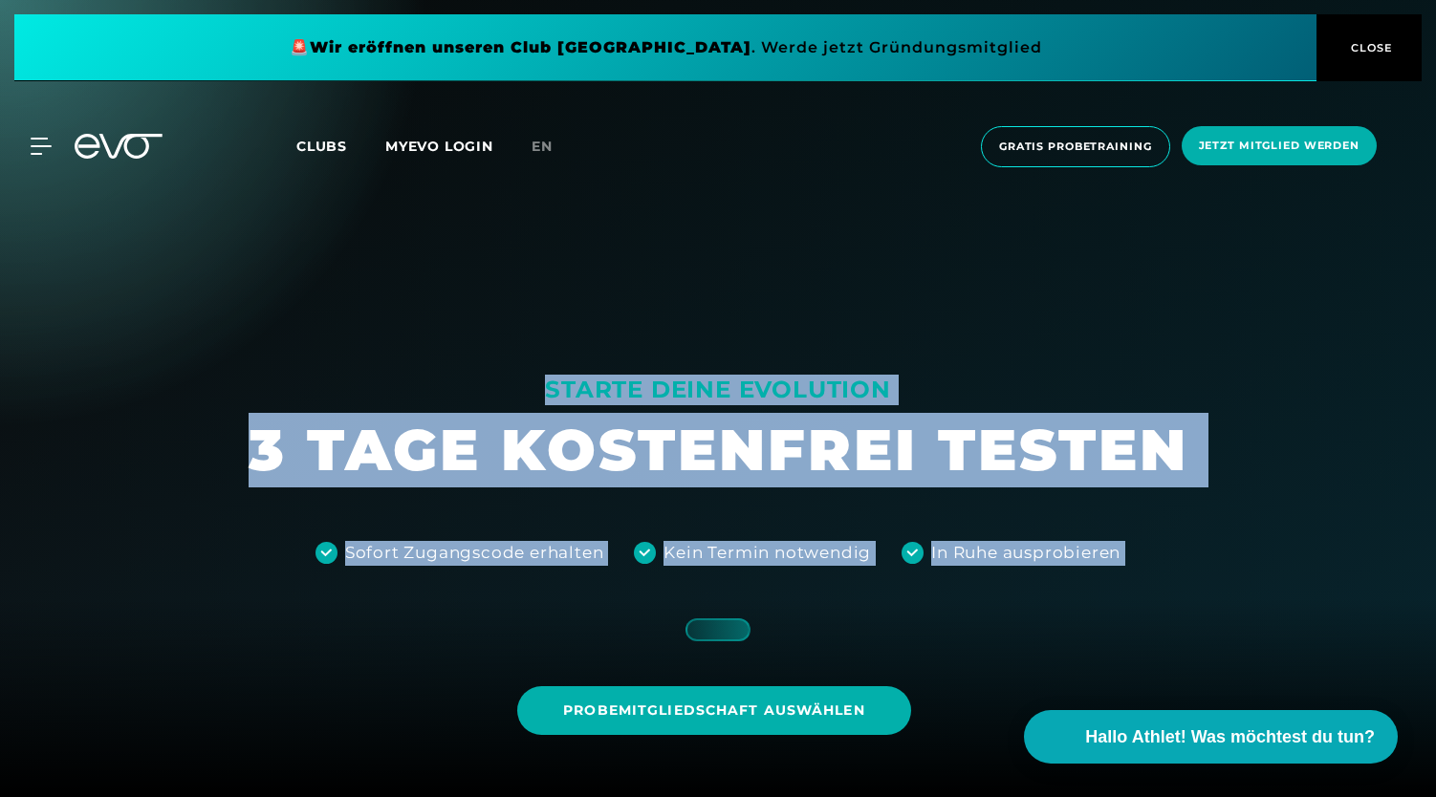
drag, startPoint x: 717, startPoint y: 631, endPoint x: 719, endPoint y: 600, distance: 31.6
click at [719, 600] on div "STARTE DEINE EVOLUTION 3 TAGE KOSTENFREI TESTEN Sofort Zugangscode erhalten Kei…" at bounding box center [718, 398] width 1436 height 797
click at [848, 602] on div at bounding box center [718, 398] width 1436 height 797
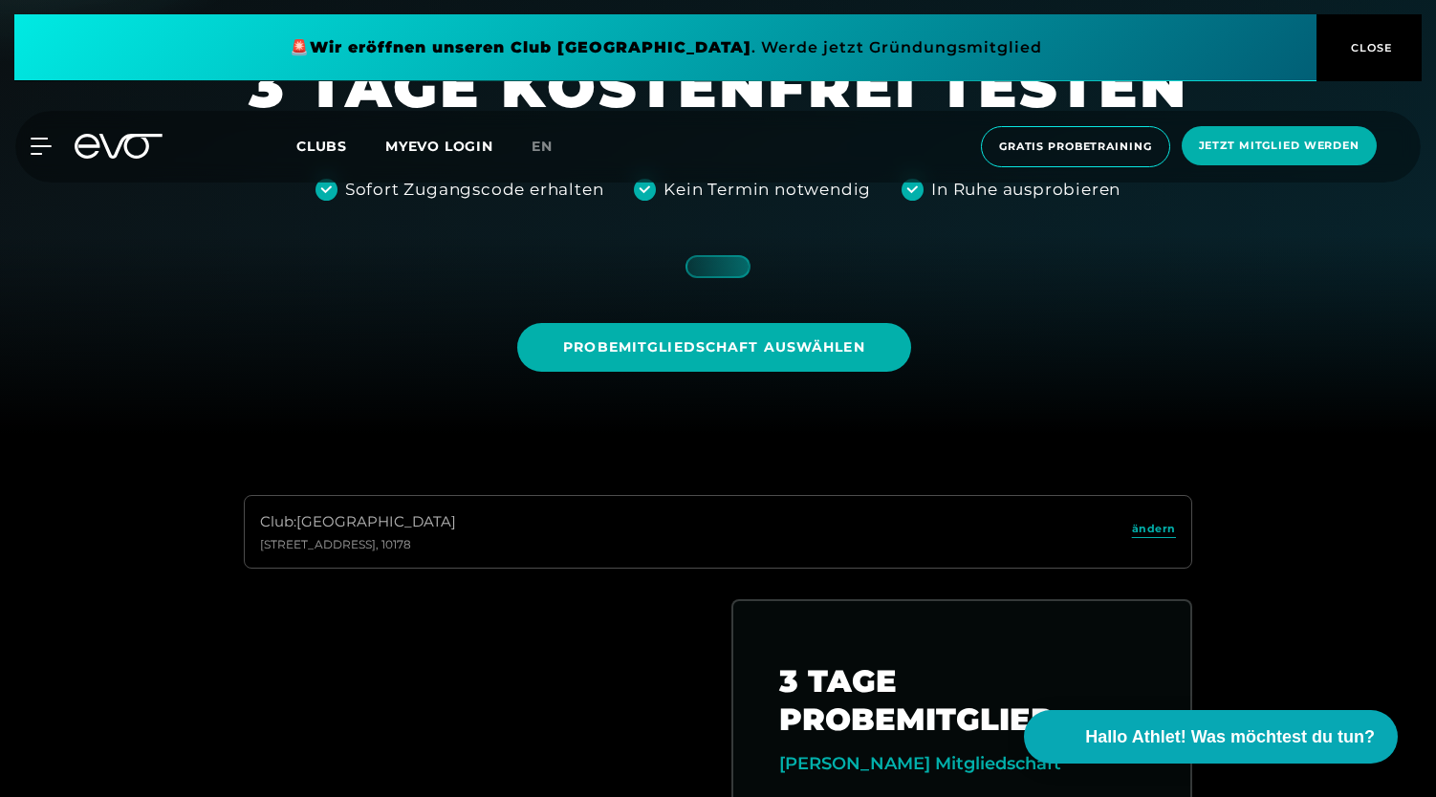
scroll to position [364, 0]
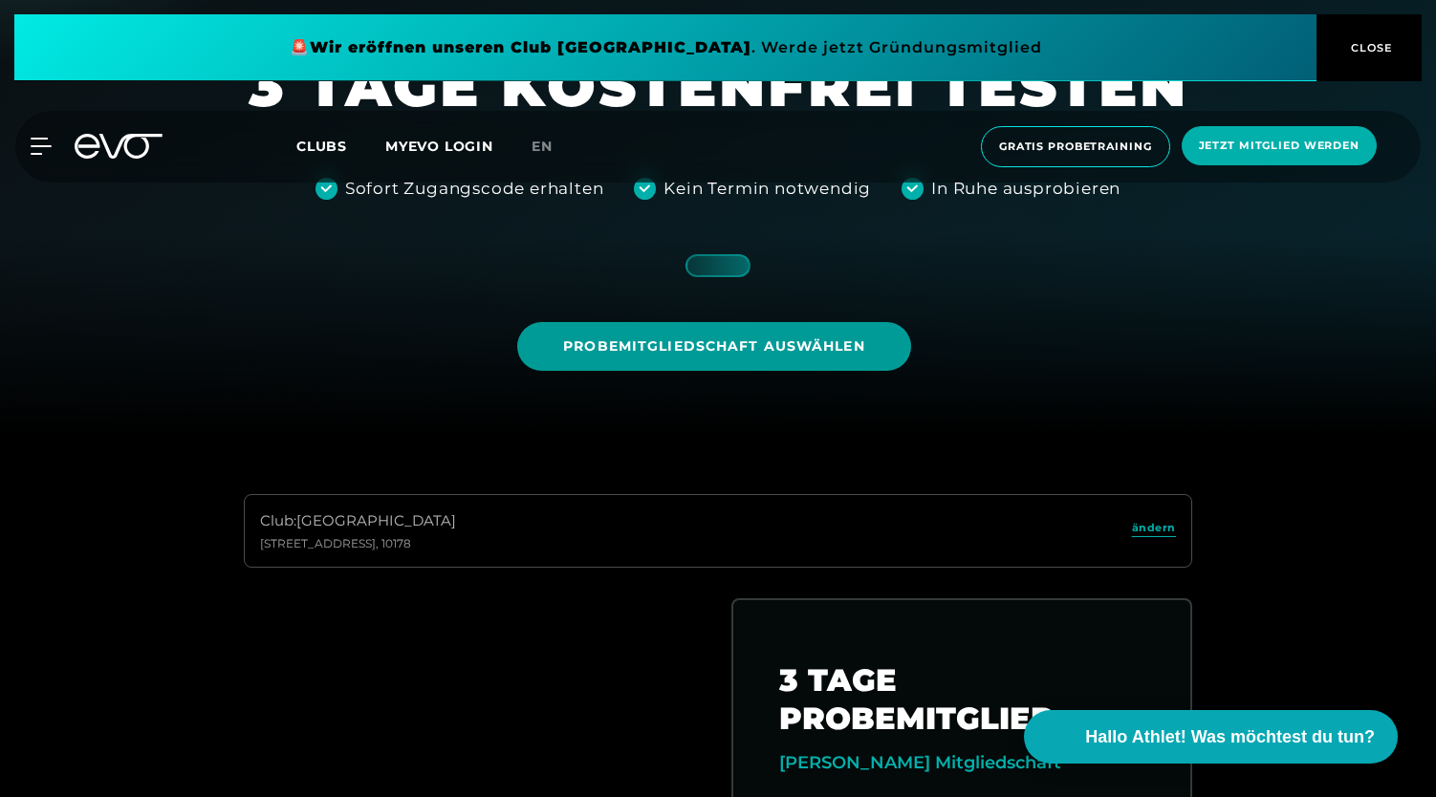
click at [769, 343] on span "Probemitgliedschaft auswählen" at bounding box center [713, 347] width 301 height 20
click at [644, 339] on span "Probemitgliedschaft auswählen" at bounding box center [713, 347] width 301 height 20
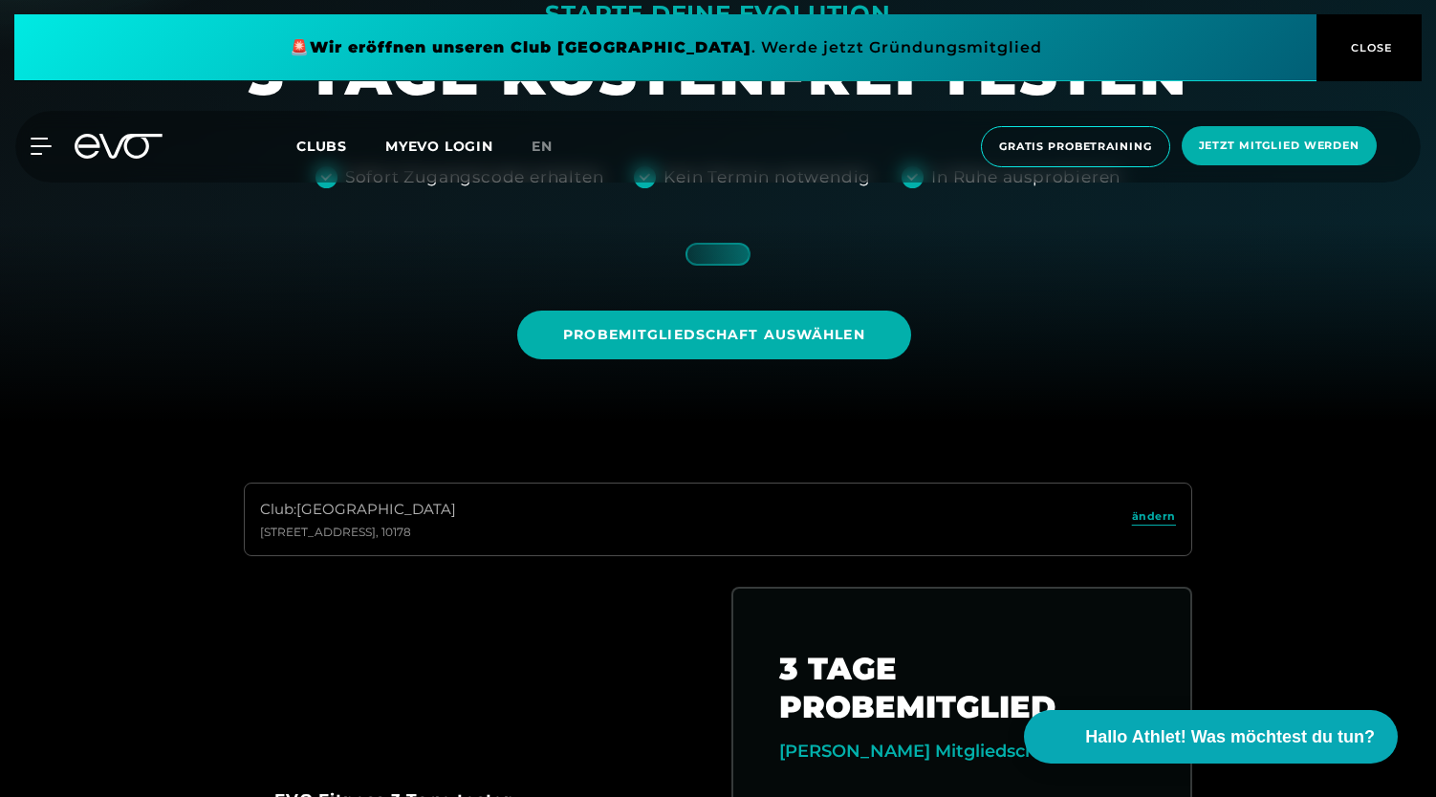
scroll to position [375, 0]
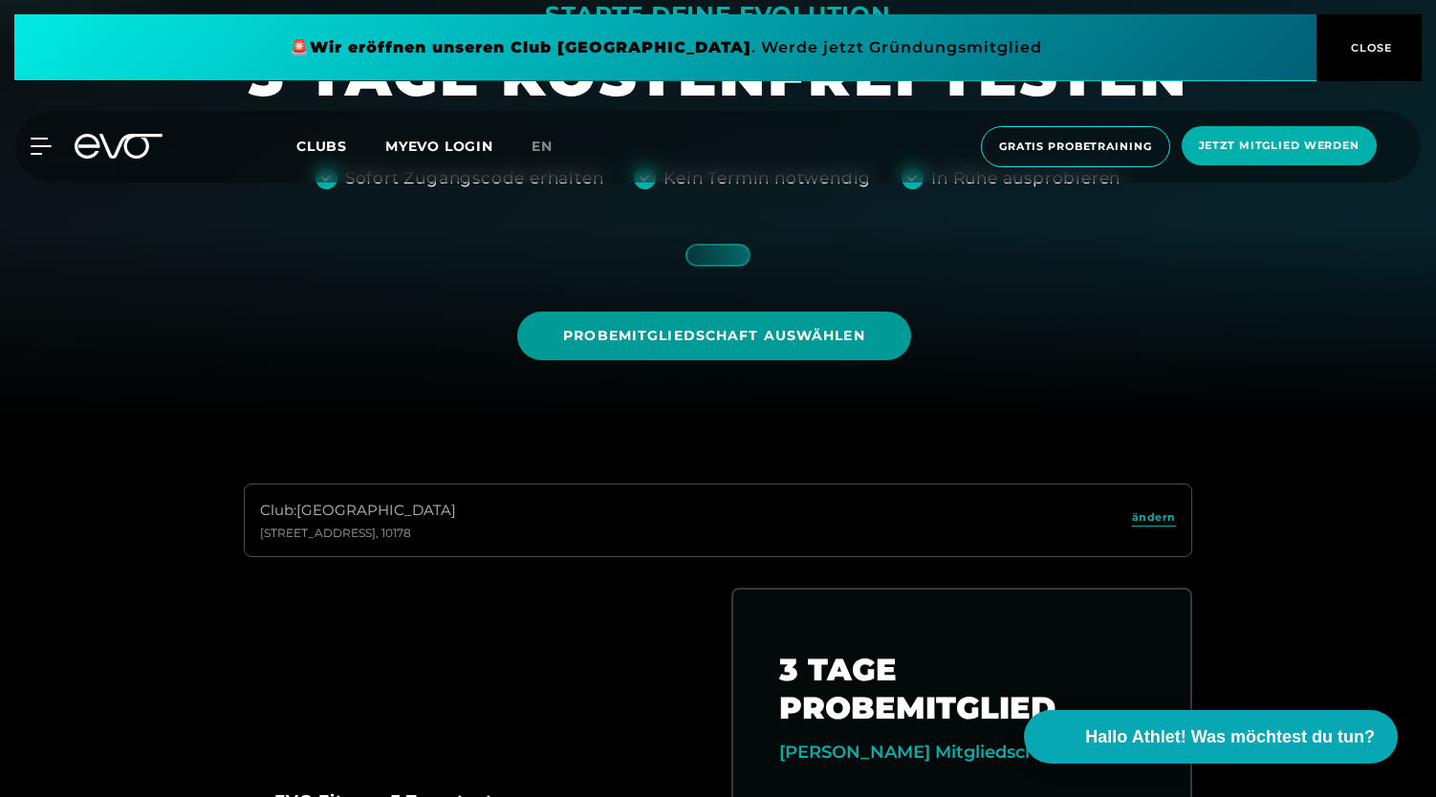
click at [746, 339] on span "Probemitgliedschaft auswählen" at bounding box center [713, 336] width 301 height 20
click at [649, 346] on span "Probemitgliedschaft auswählen" at bounding box center [713, 336] width 393 height 49
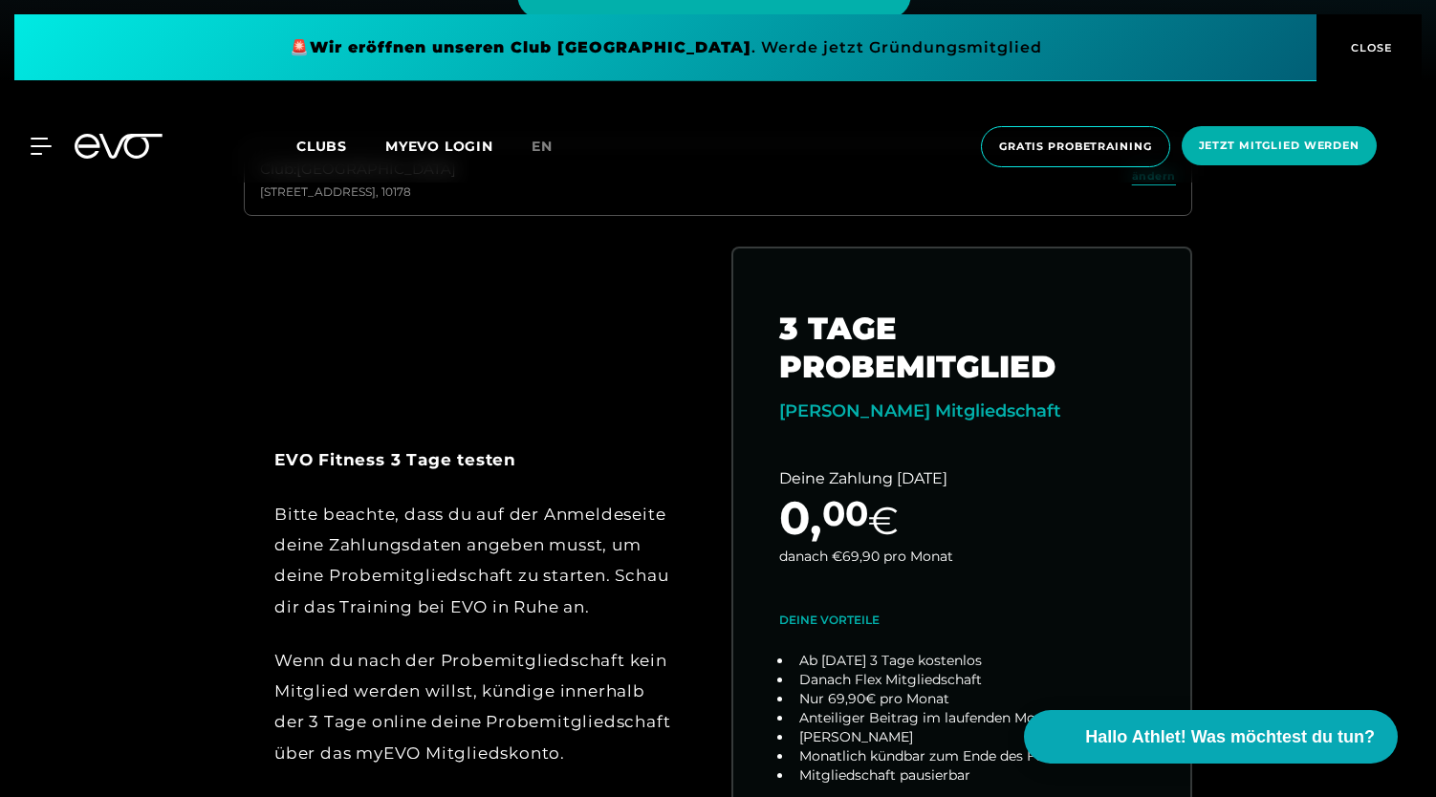
scroll to position [0, 0]
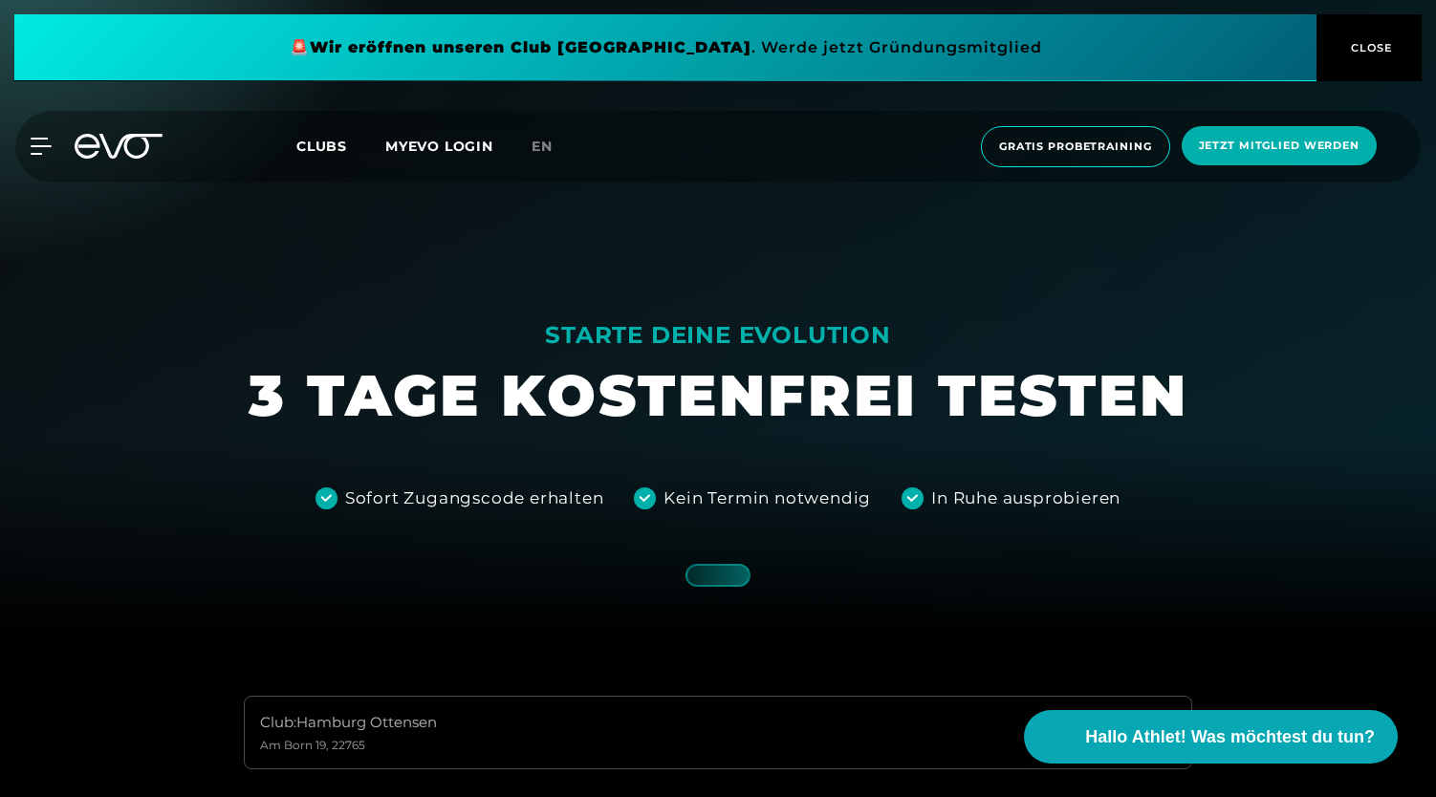
scroll to position [166, 0]
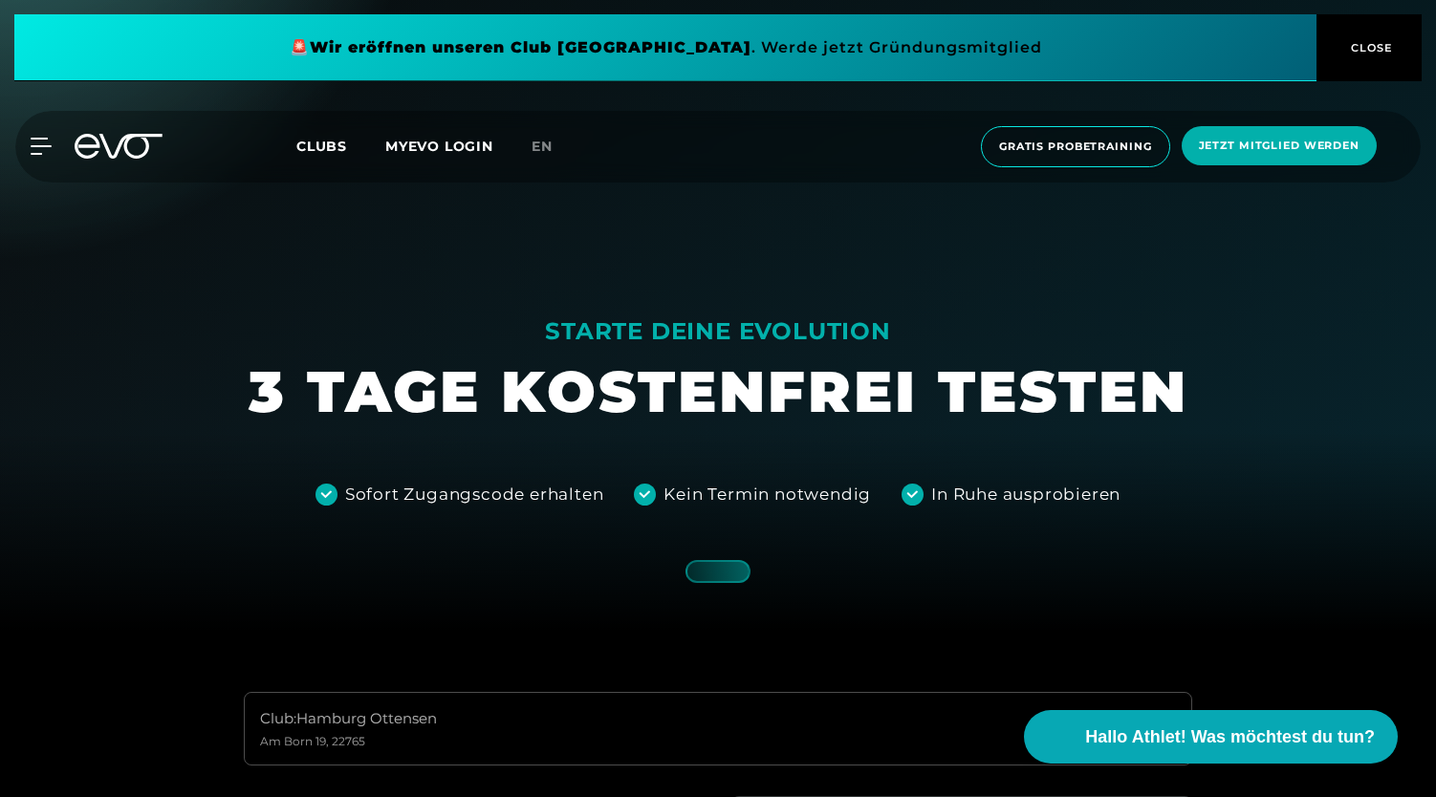
drag, startPoint x: 722, startPoint y: 586, endPoint x: 549, endPoint y: 582, distance: 173.1
click at [688, 587] on div at bounding box center [718, 232] width 1436 height 797
click at [549, 582] on div at bounding box center [718, 232] width 1436 height 797
click at [772, 596] on div at bounding box center [718, 232] width 1436 height 797
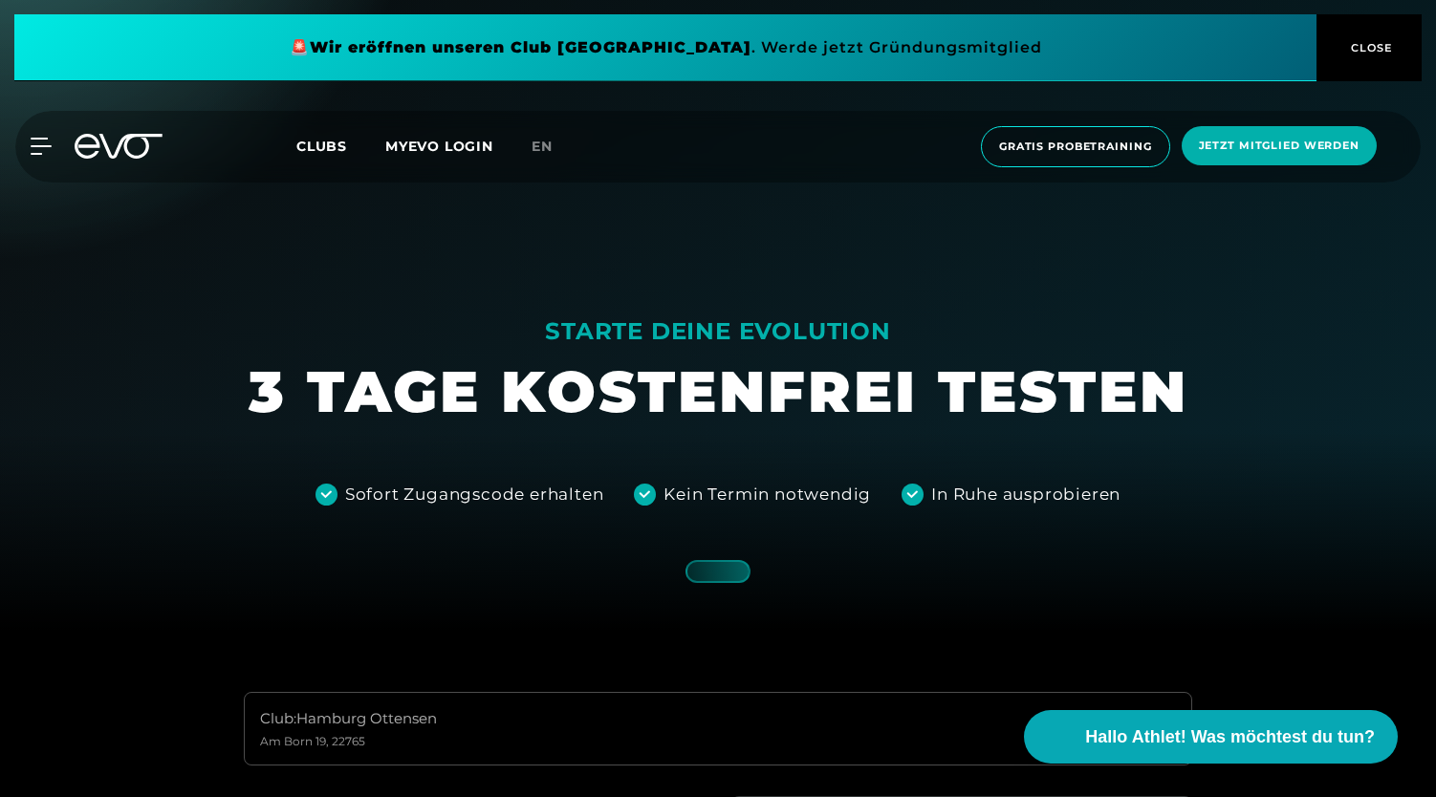
click at [724, 590] on div at bounding box center [718, 232] width 1436 height 797
click at [702, 551] on div at bounding box center [718, 232] width 1436 height 797
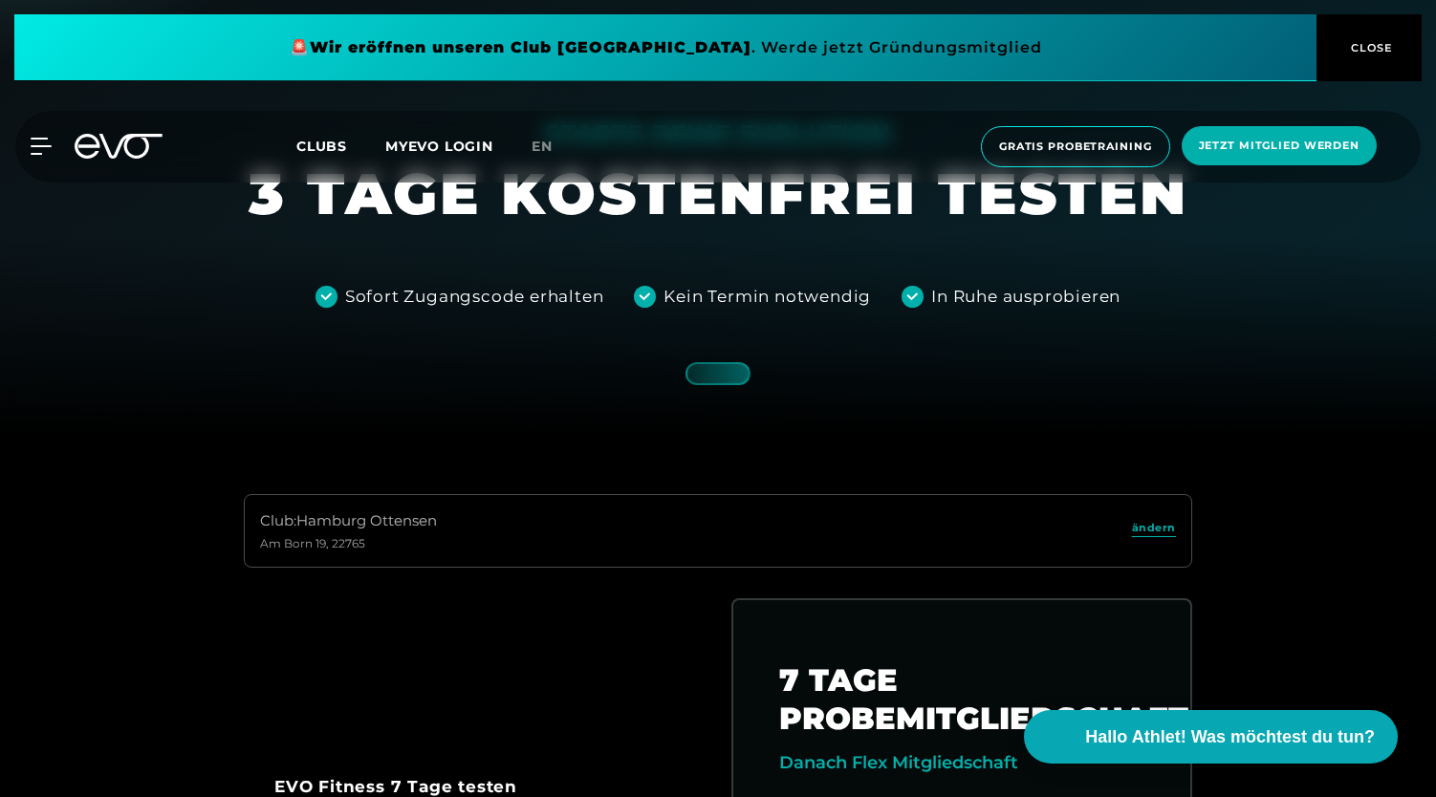
scroll to position [268, 0]
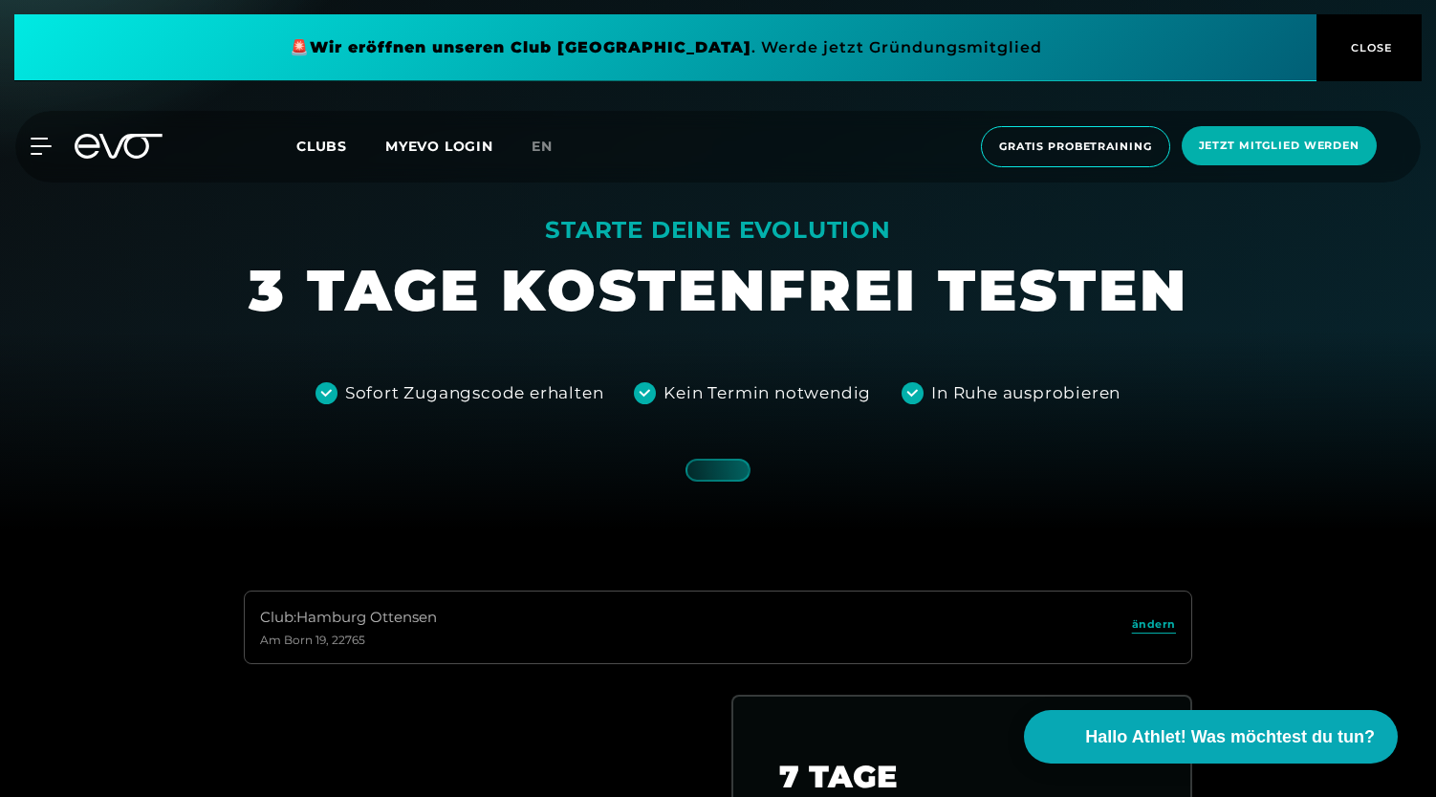
click at [136, 143] on icon at bounding box center [119, 146] width 88 height 25
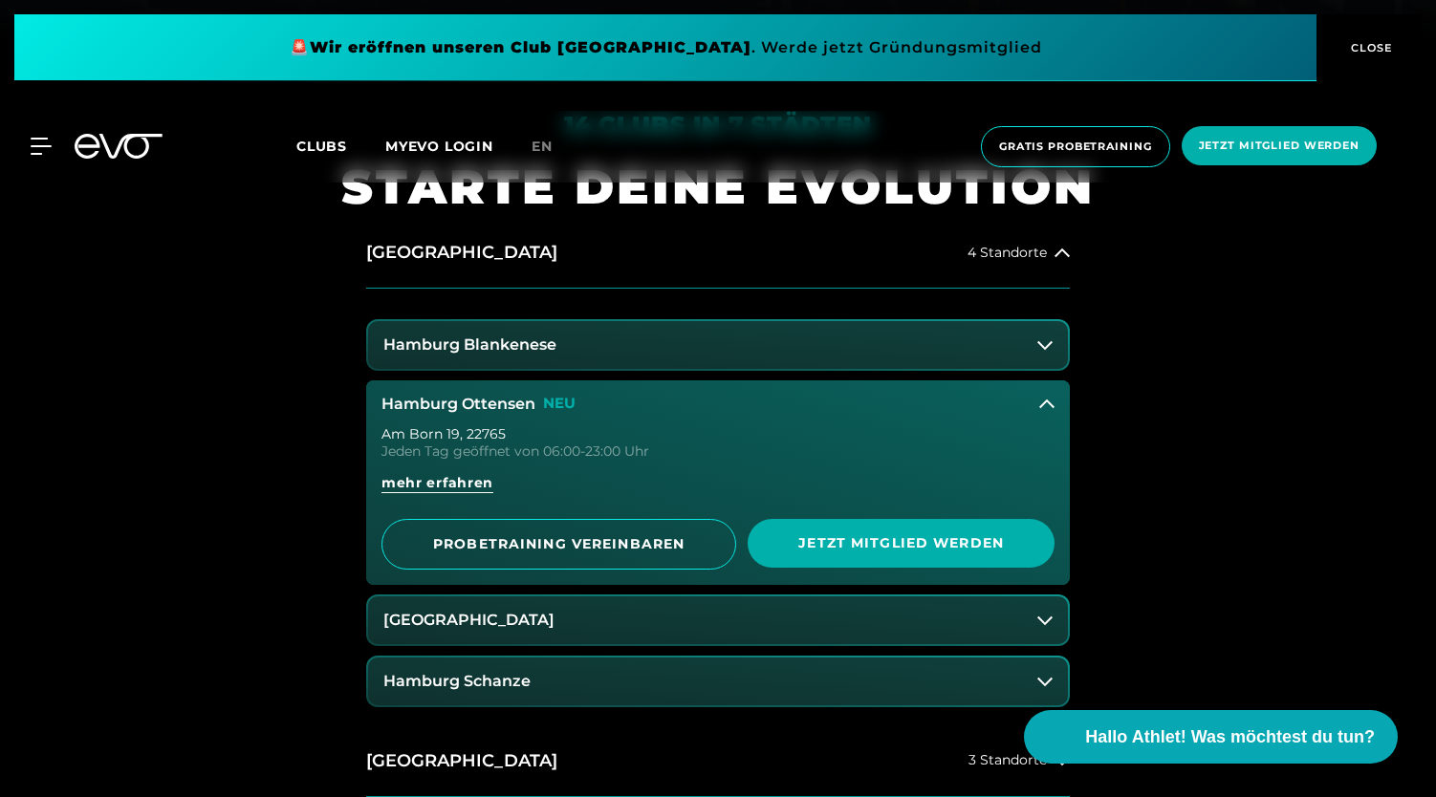
scroll to position [755, 0]
click at [685, 454] on div "Jeden Tag geöffnet von 06:00-23:00 Uhr" at bounding box center [718, 450] width 673 height 13
click at [1043, 405] on icon at bounding box center [1046, 403] width 15 height 15
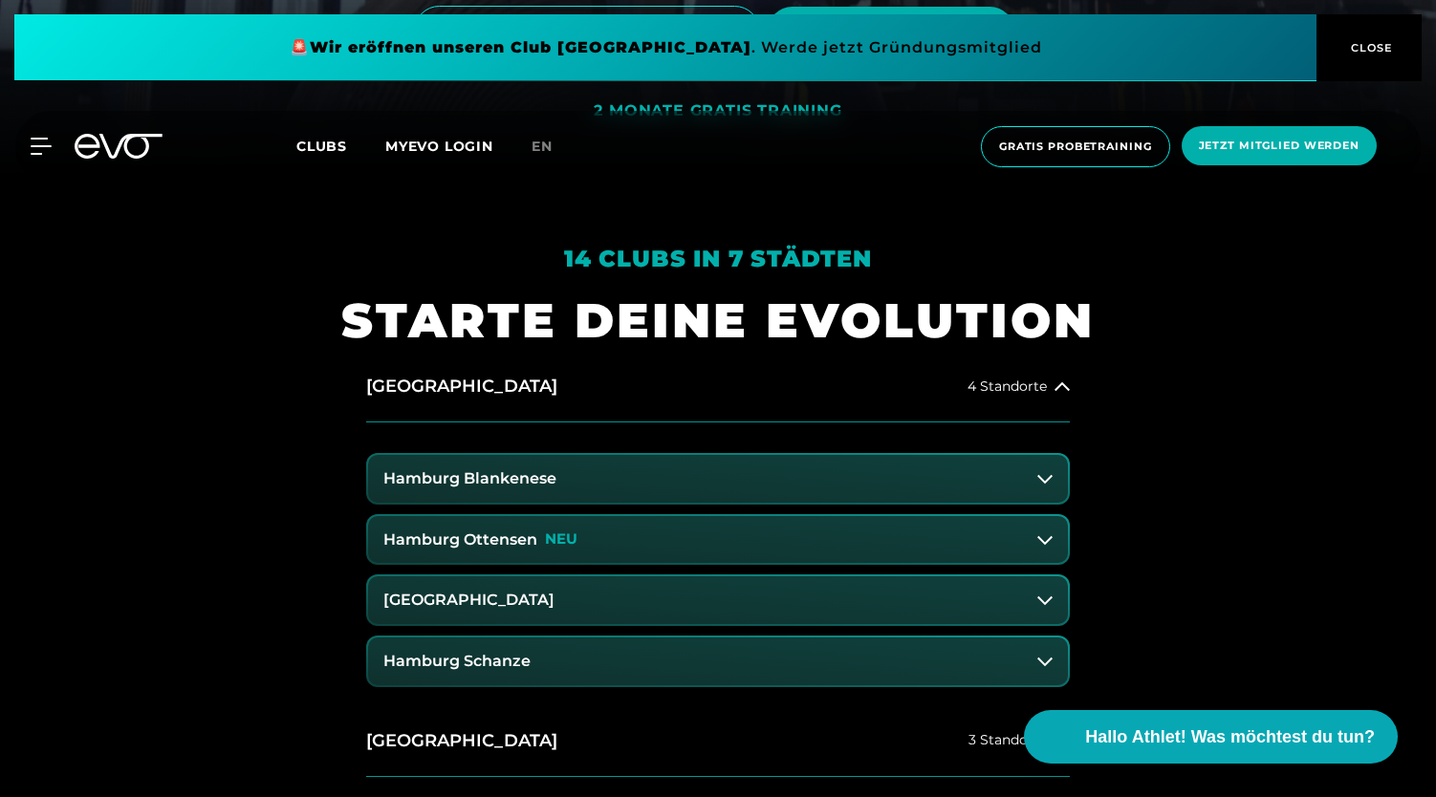
scroll to position [0, 0]
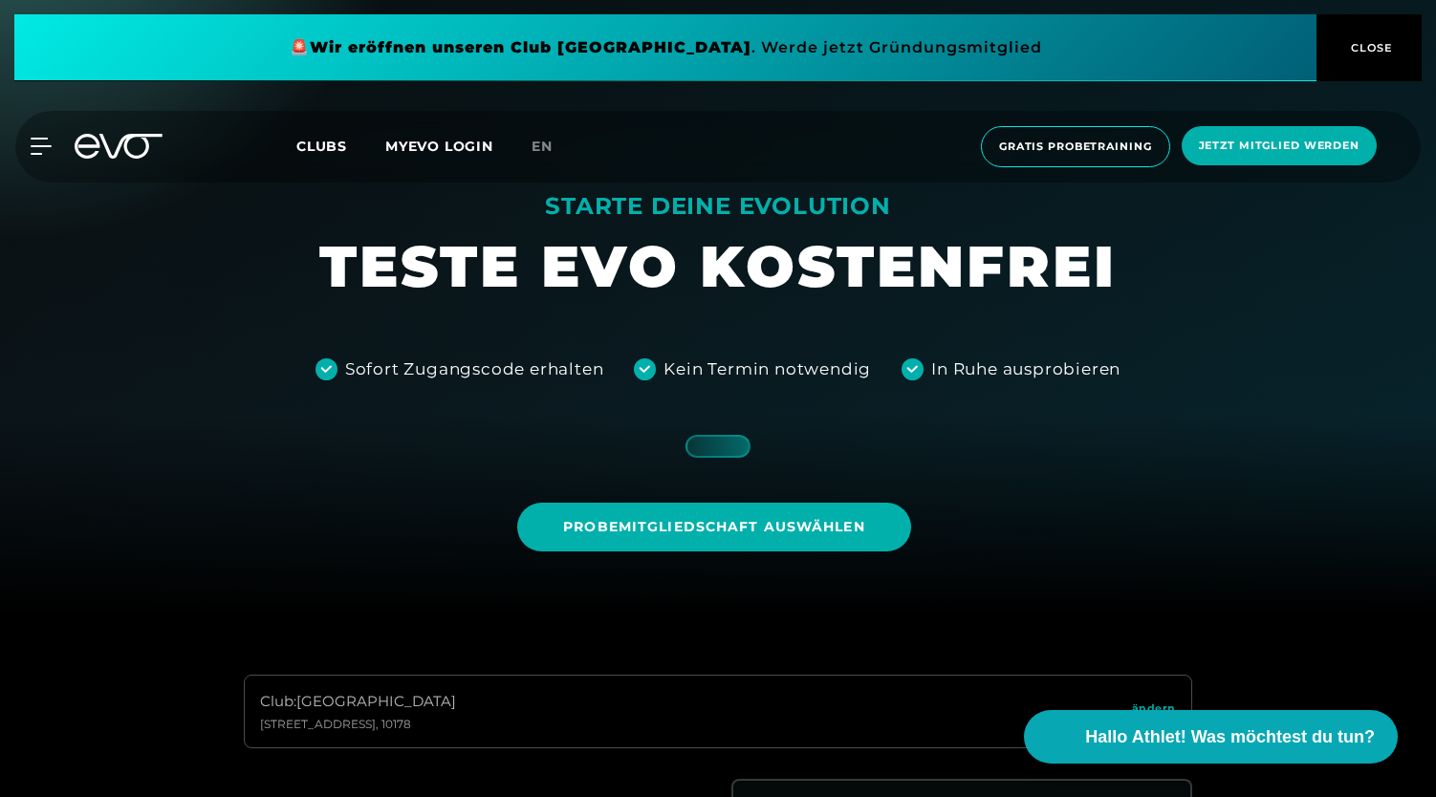
scroll to position [170, 0]
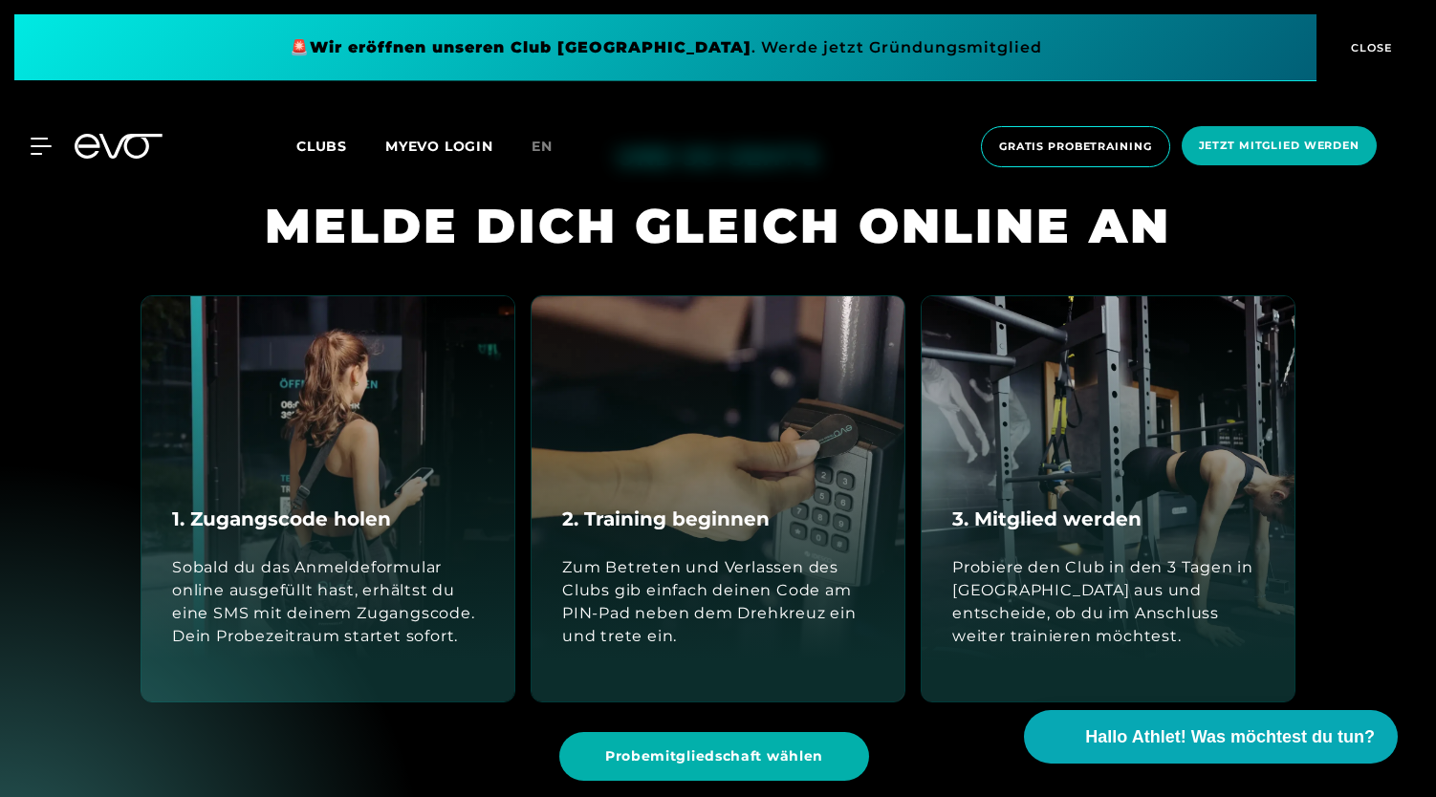
scroll to position [1735, 0]
